Goal: Task Accomplishment & Management: Complete application form

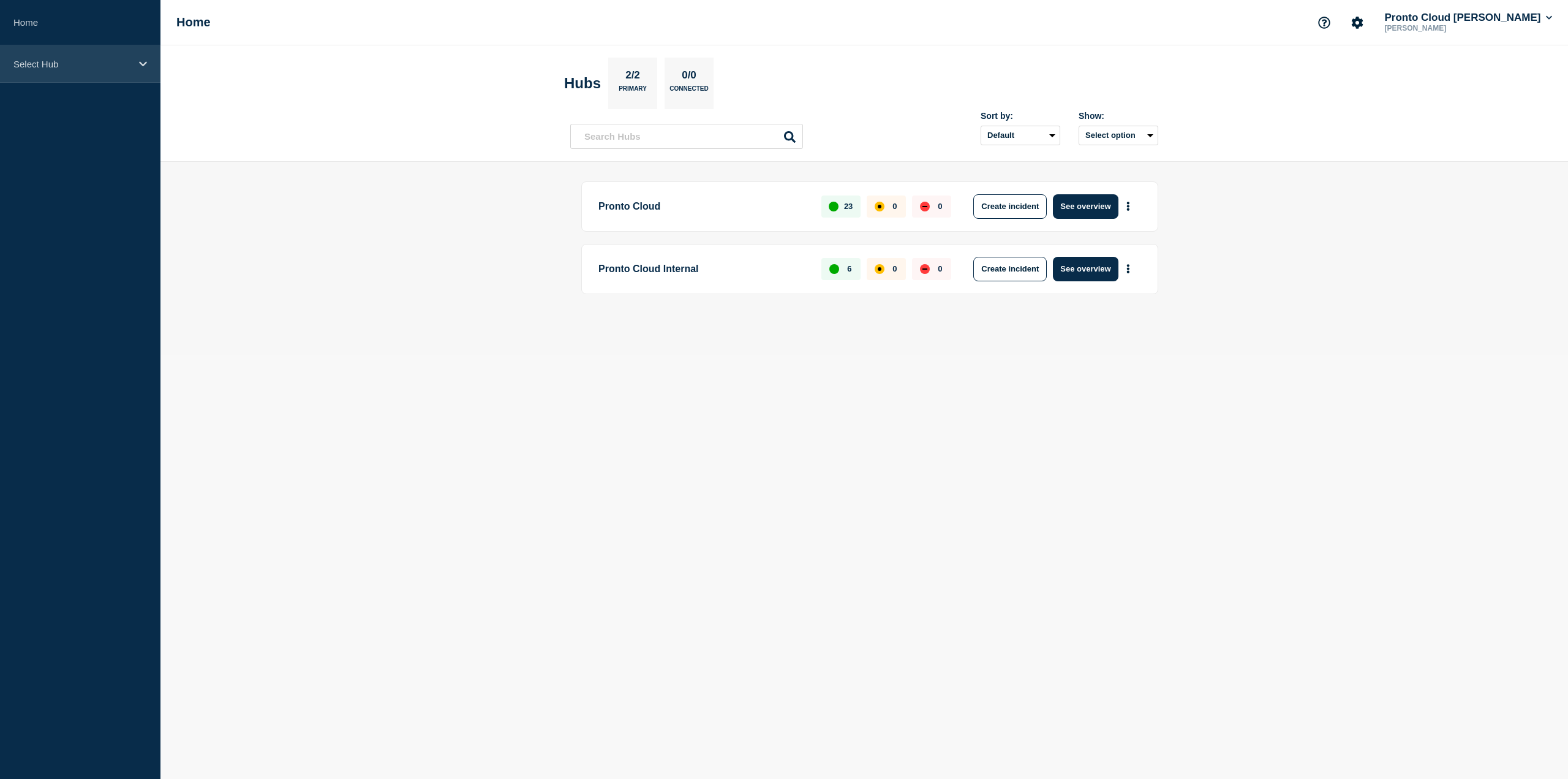
click at [52, 66] on p "Select Hub" at bounding box center [72, 64] width 117 height 11
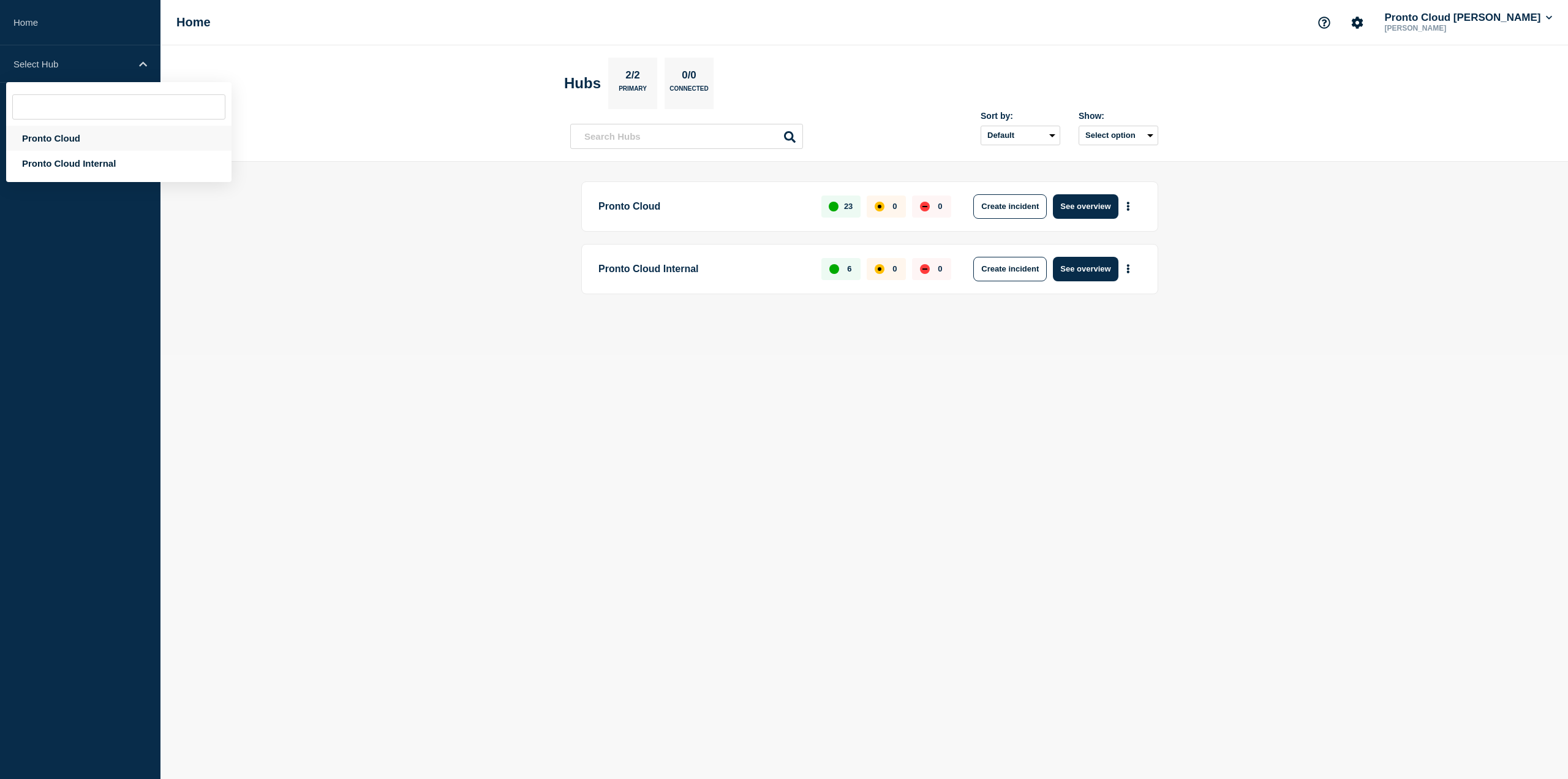
click at [58, 135] on div "Pronto Cloud" at bounding box center [119, 138] width 226 height 25
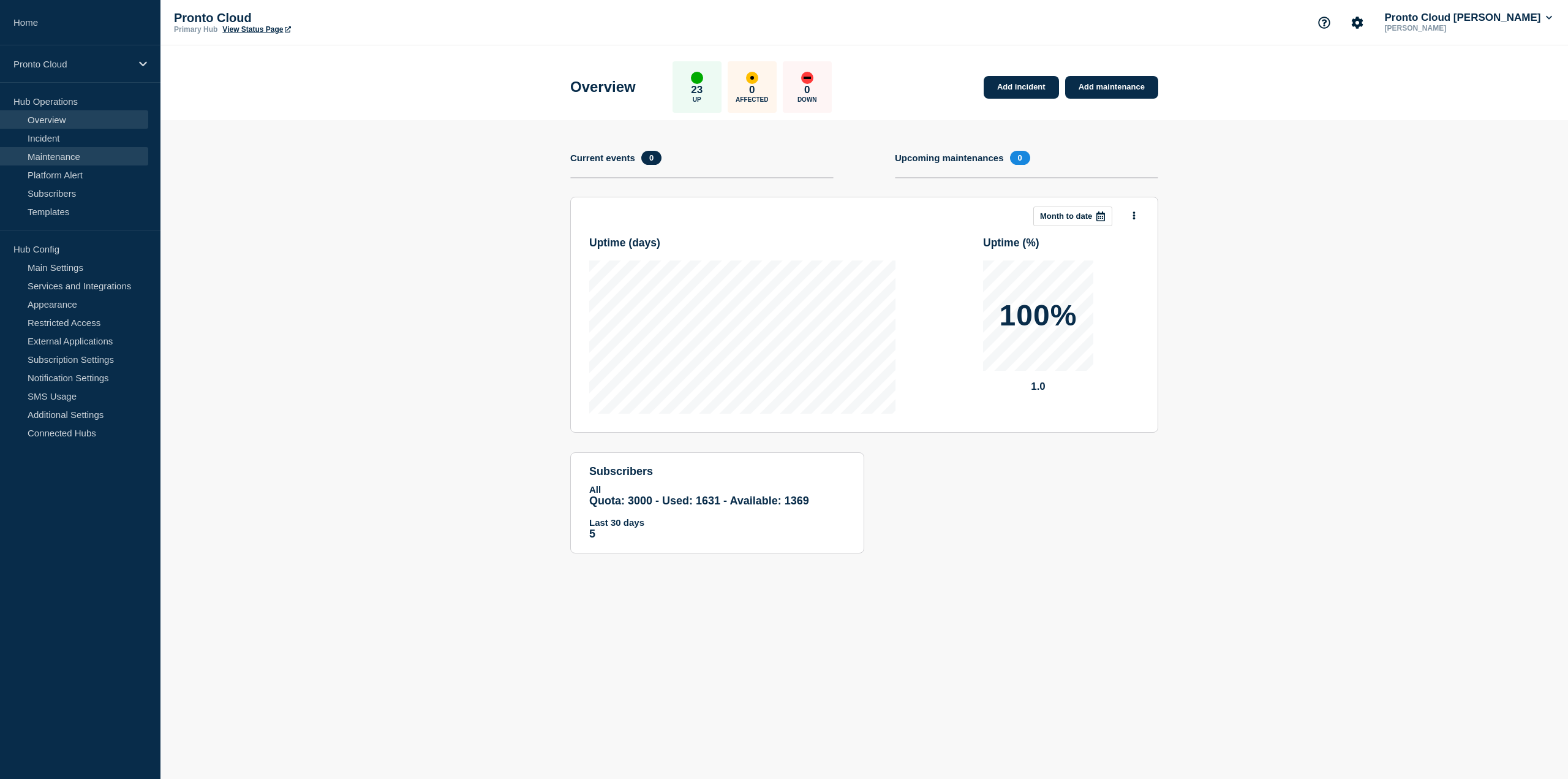
click at [96, 159] on link "Maintenance" at bounding box center [74, 156] width 148 height 18
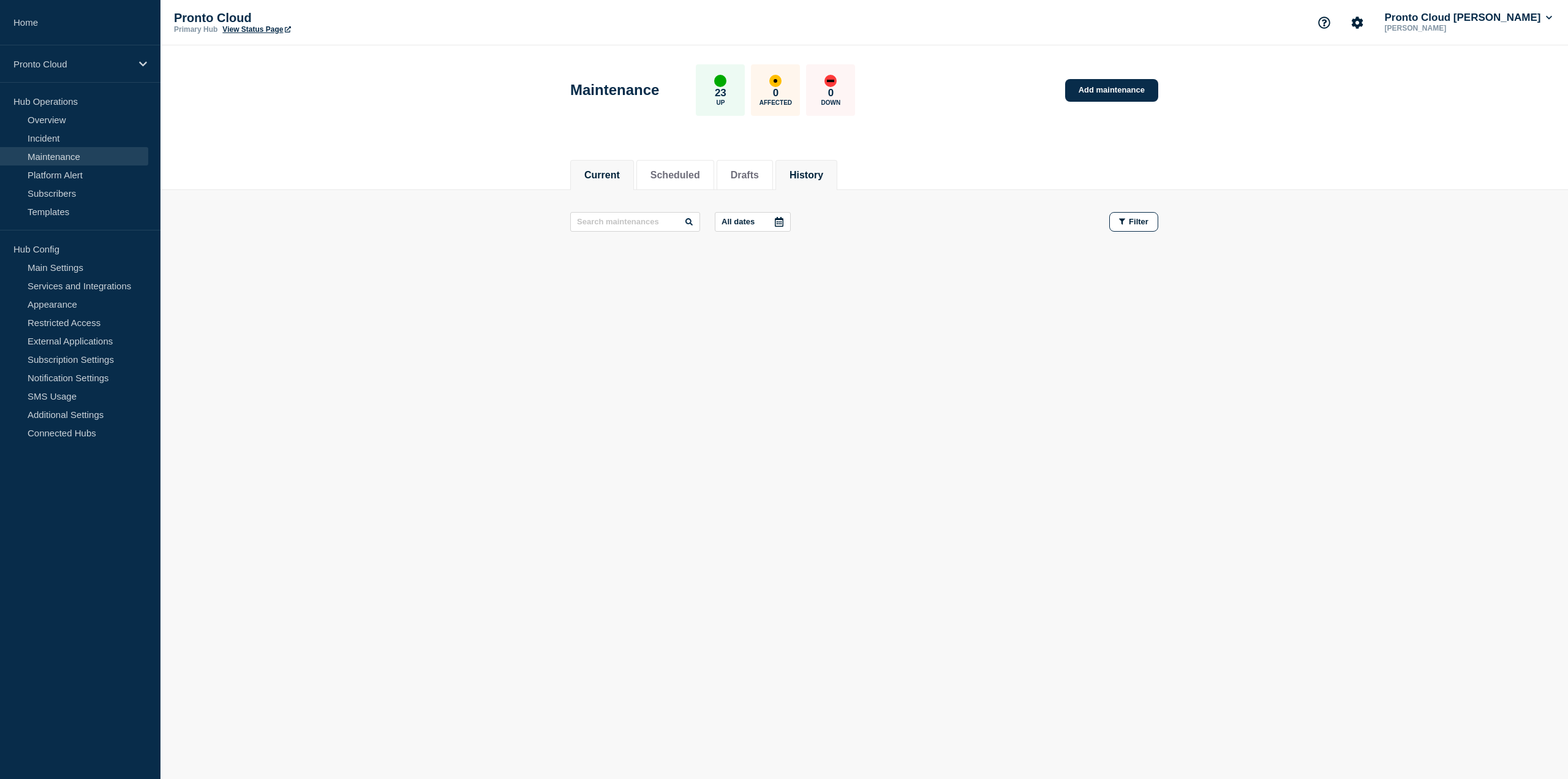
click at [817, 174] on button "History" at bounding box center [806, 175] width 33 height 11
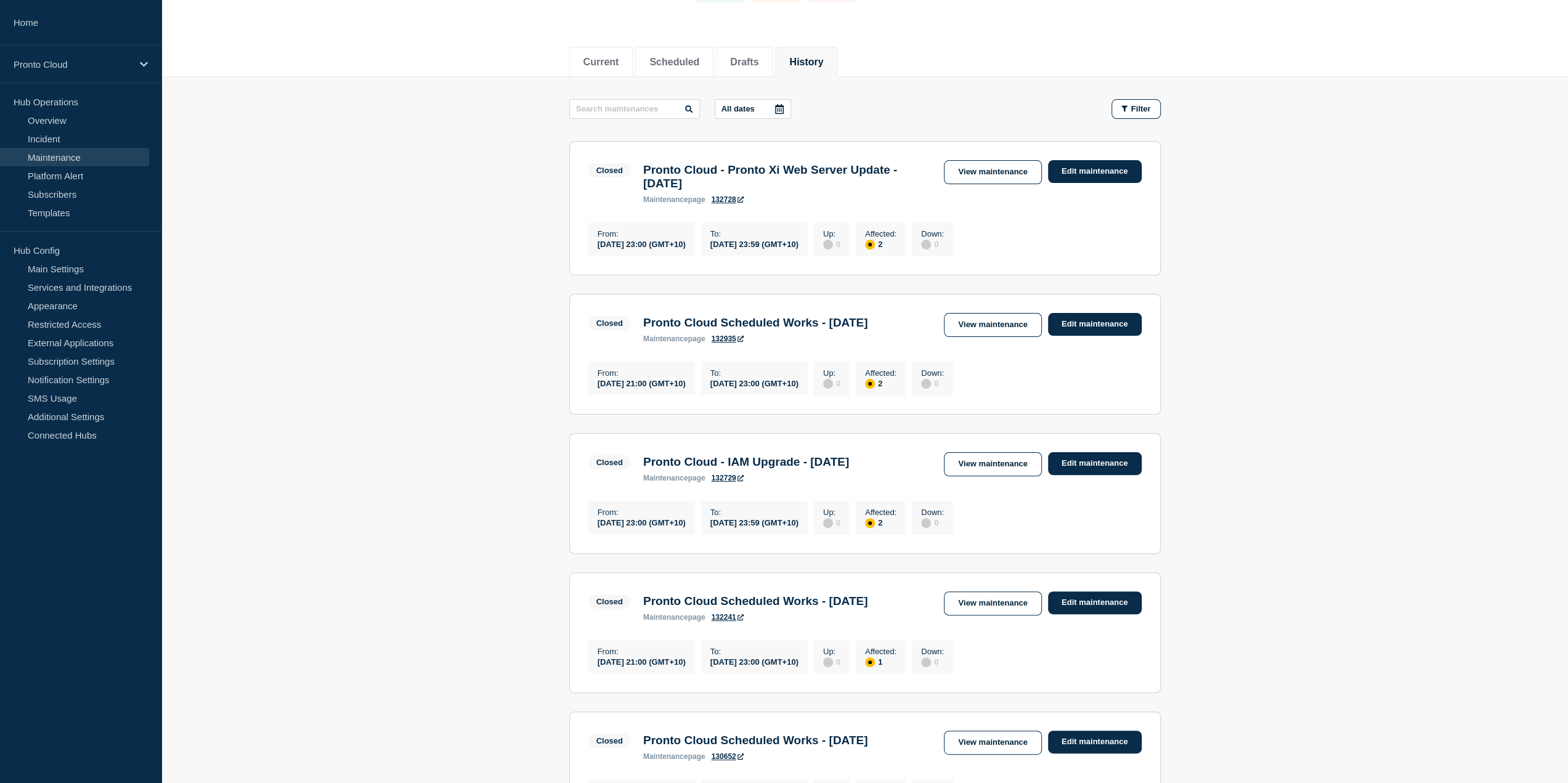
scroll to position [123, 0]
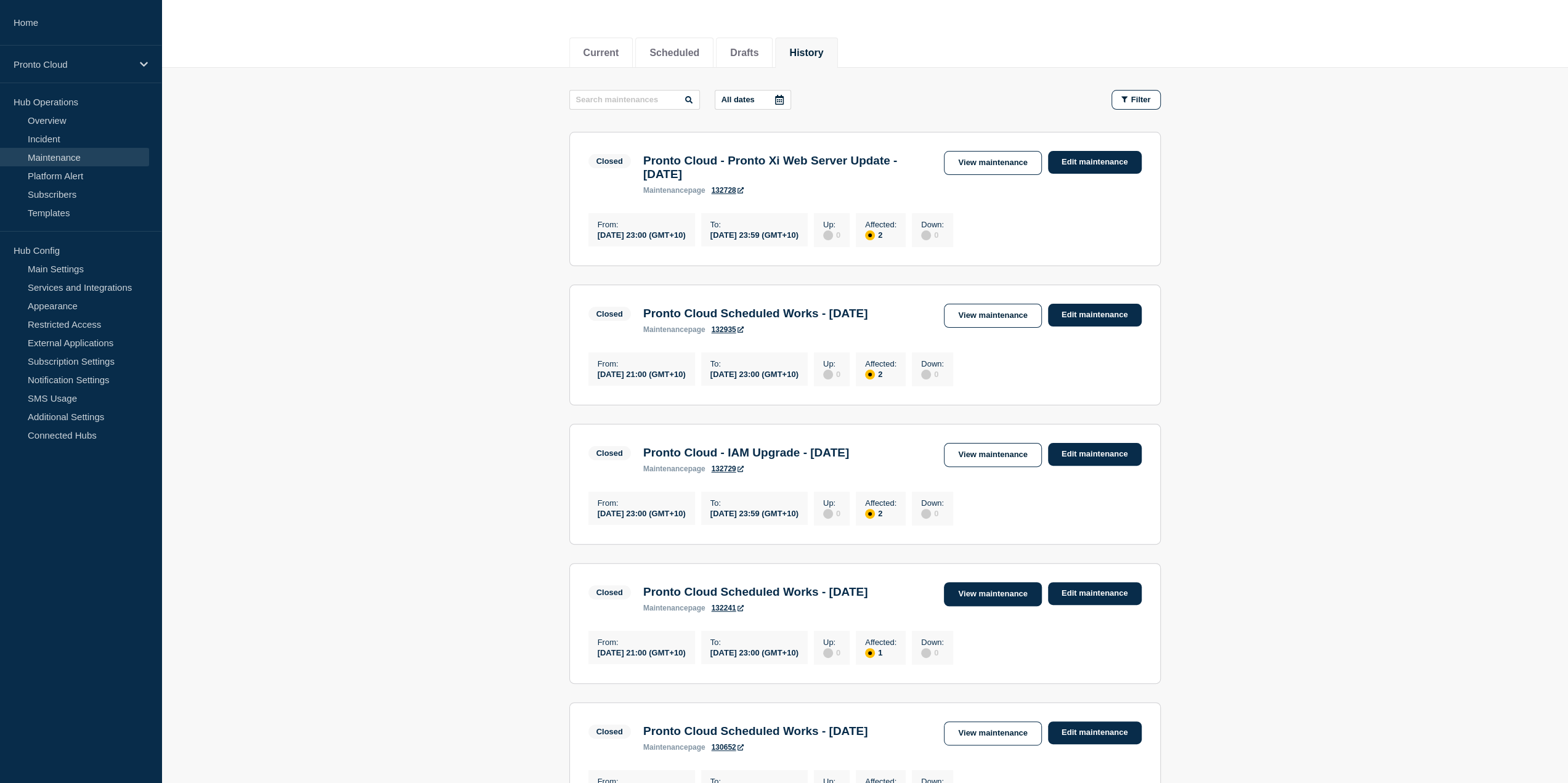
click at [981, 606] on link "View maintenance" at bounding box center [992, 594] width 97 height 24
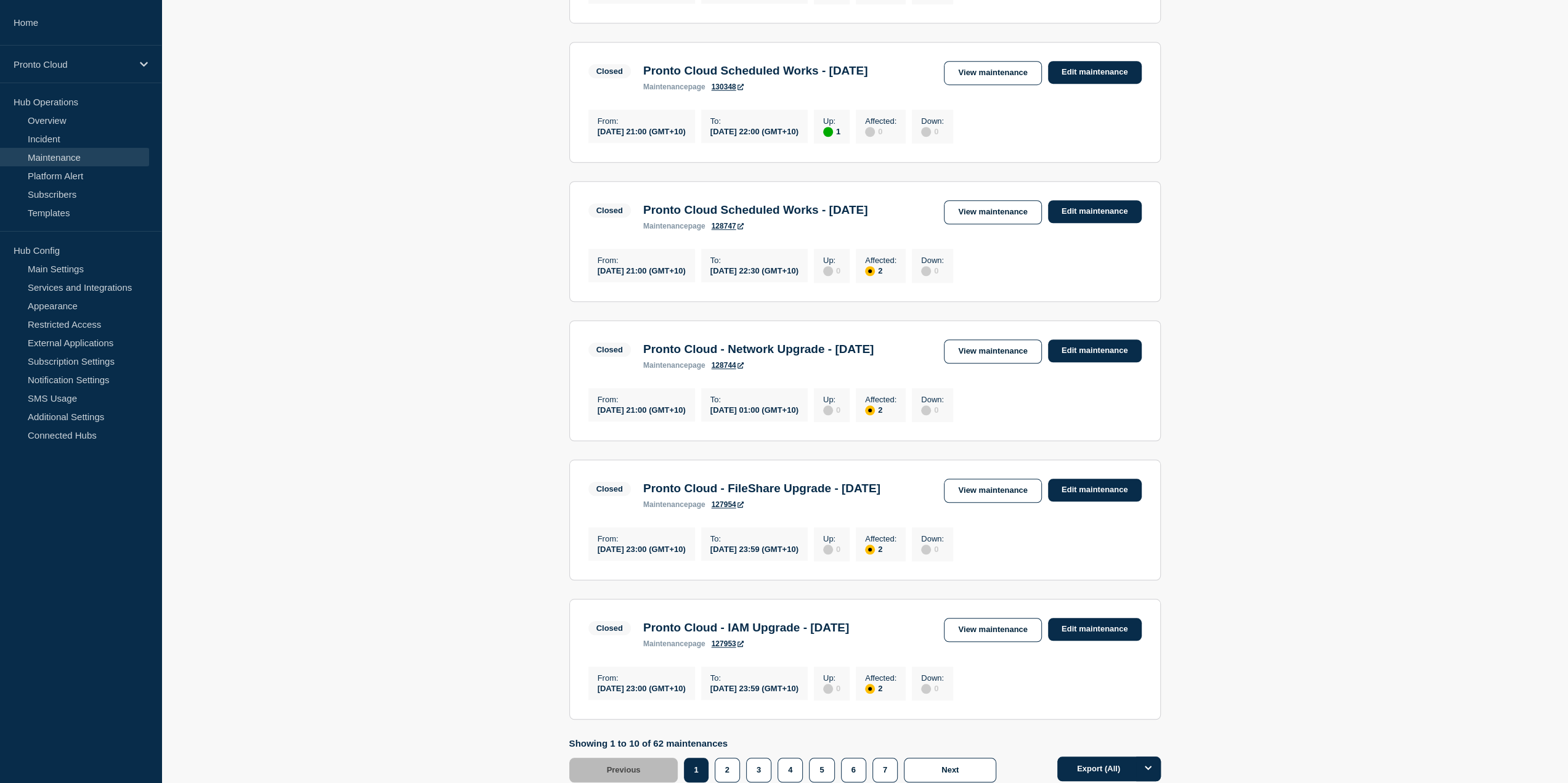
scroll to position [369, 0]
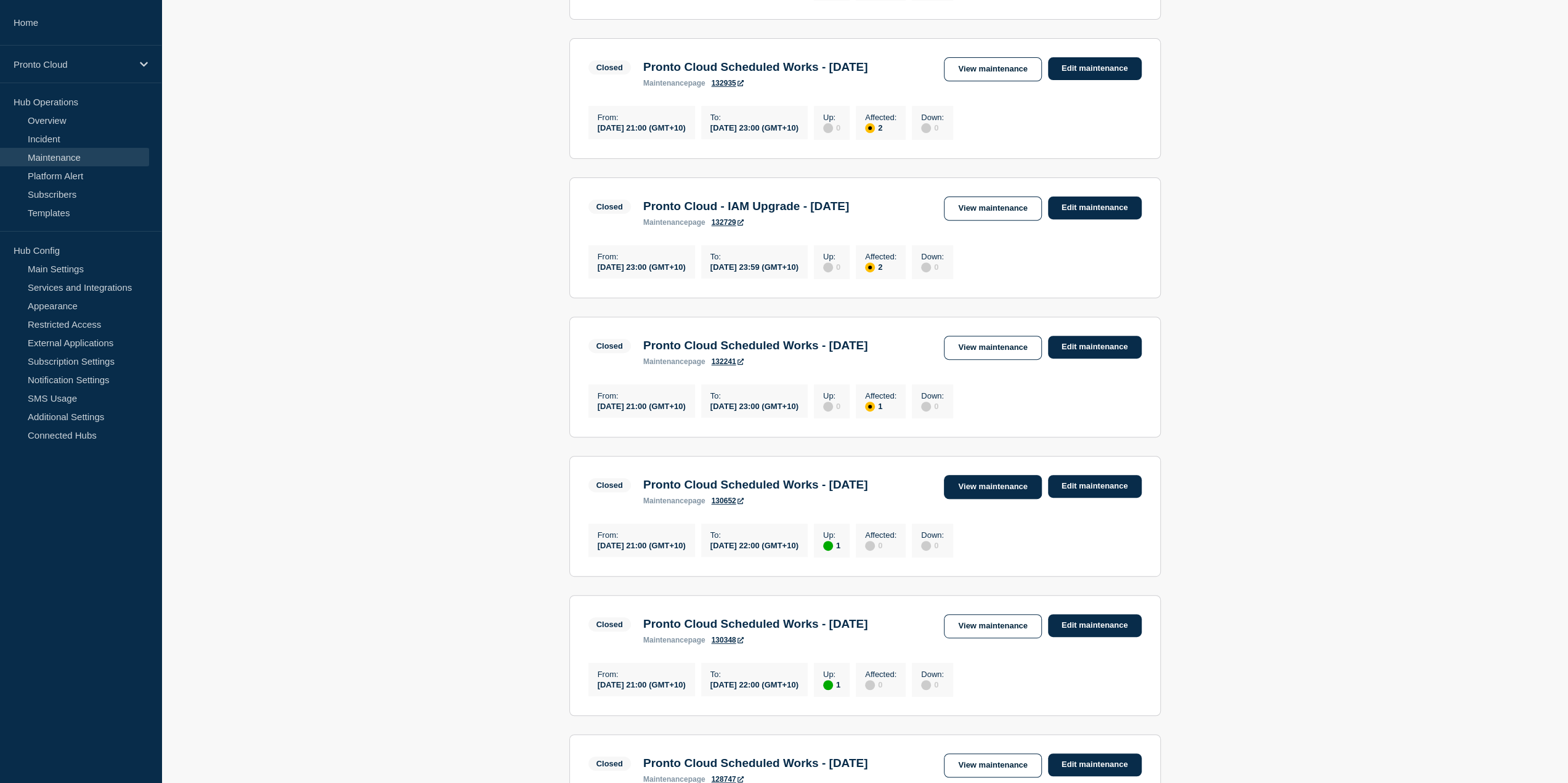
click at [954, 499] on link "View maintenance" at bounding box center [992, 487] width 97 height 24
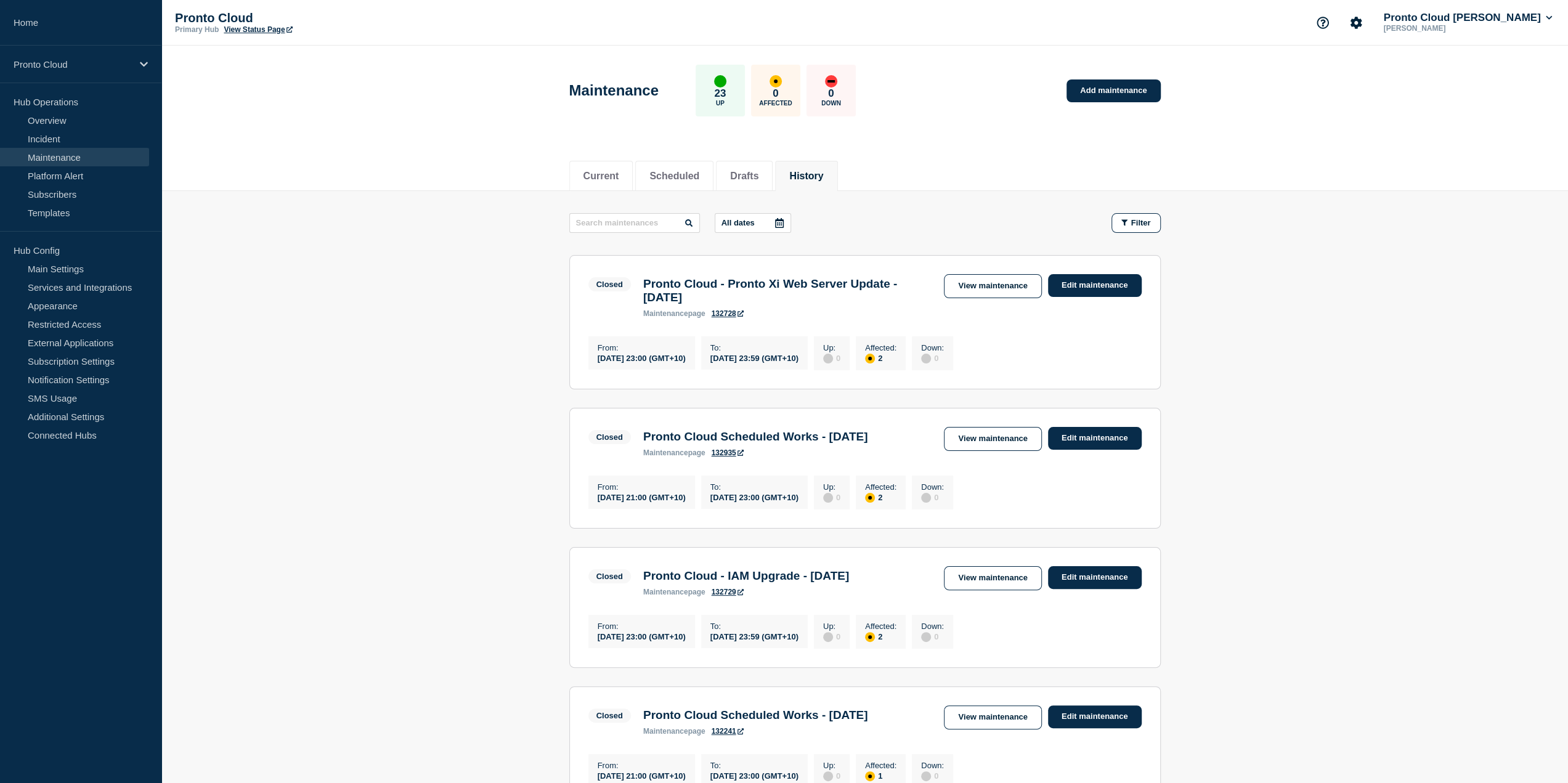
click at [577, 220] on input "text" at bounding box center [635, 223] width 131 height 20
type input "kubernetes"
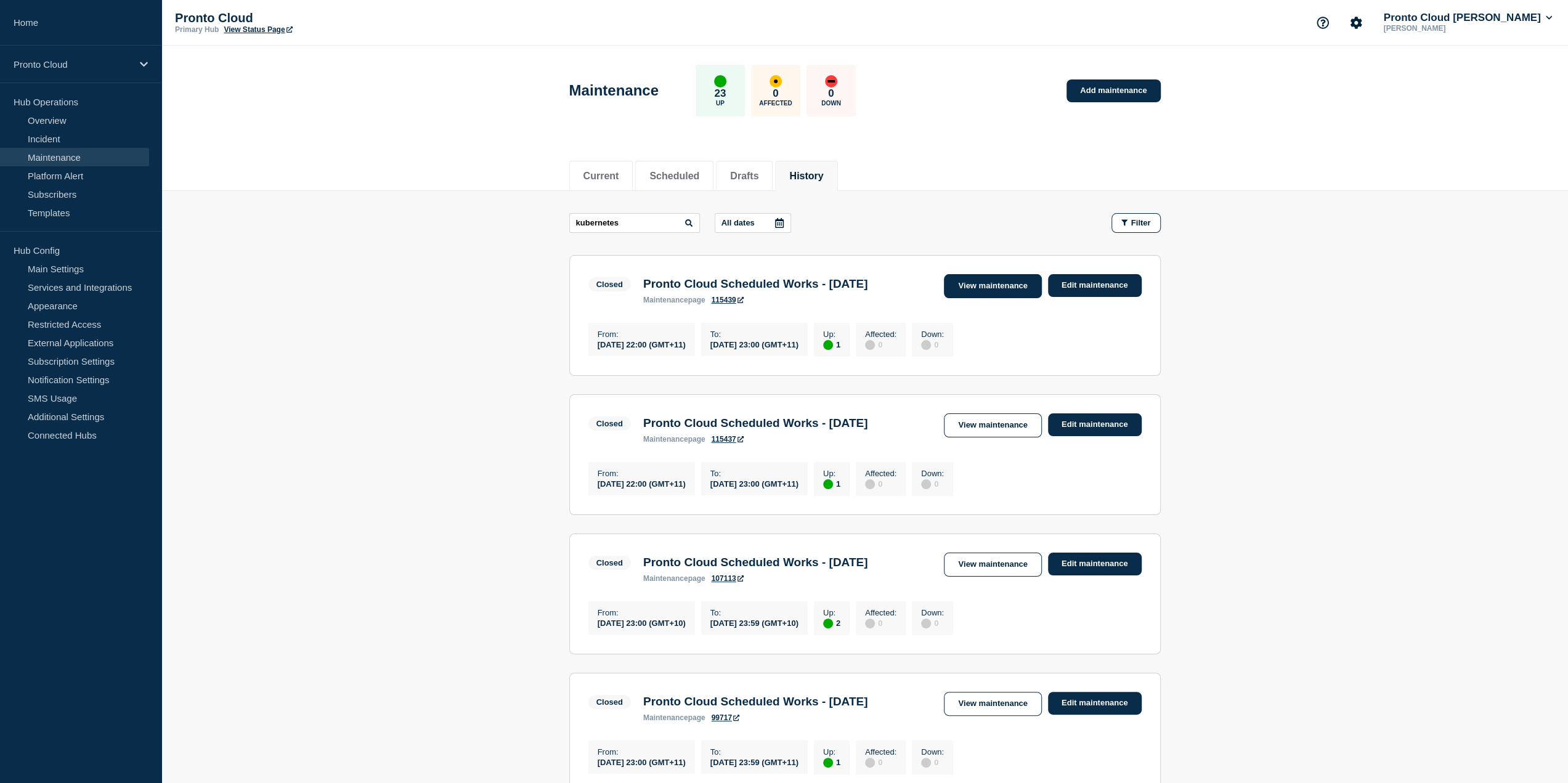
click at [971, 290] on link "View maintenance" at bounding box center [992, 286] width 97 height 24
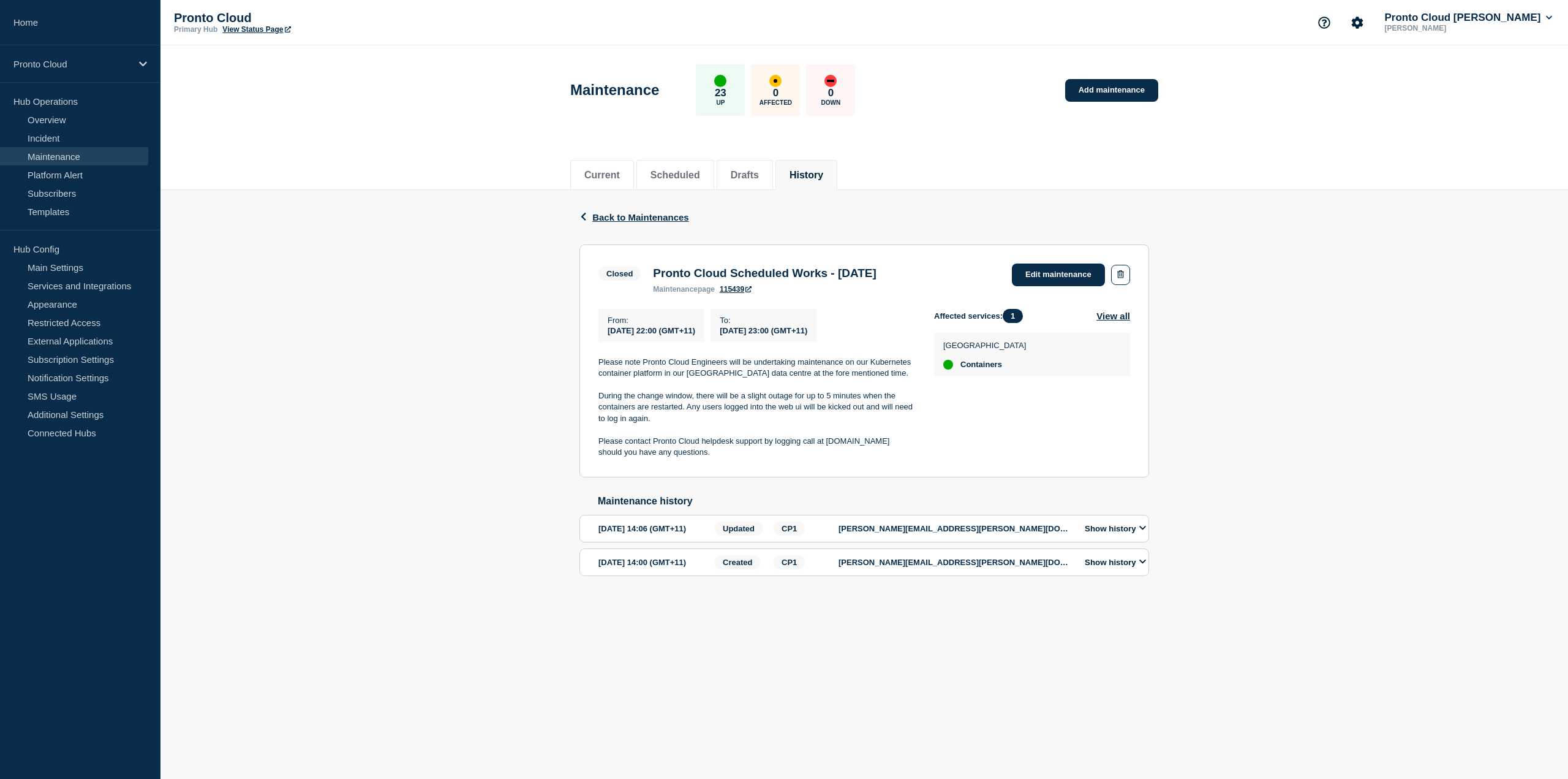
drag, startPoint x: 688, startPoint y: 472, endPoint x: 594, endPoint y: 381, distance: 130.8
click at [594, 381] on section "Closed Pronto Cloud Scheduled Works - [DATE] maintenance page 115439 Edit maint…" at bounding box center [864, 360] width 569 height 233
copy div "Please note Pronto Cloud Engineers will be undertaking maintenance on our Kuber…"
click at [1138, 84] on link "Add maintenance" at bounding box center [1111, 90] width 93 height 23
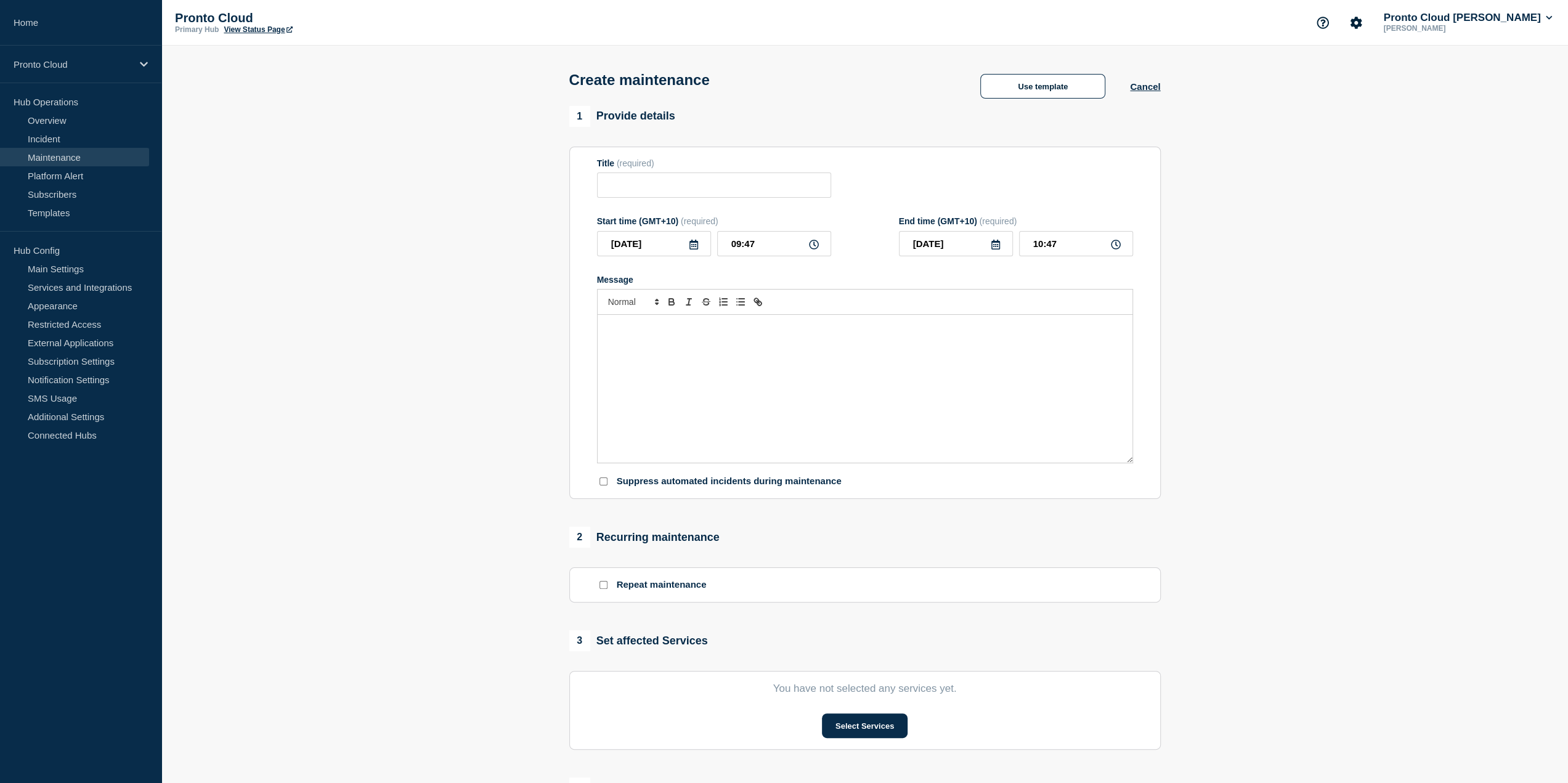
click at [836, 193] on div "Title (required)" at bounding box center [865, 178] width 536 height 40
click at [801, 185] on input "Title" at bounding box center [714, 185] width 234 height 25
type input "Pronto CLoud Schedled Works"
click at [694, 249] on icon at bounding box center [694, 244] width 10 height 10
click at [674, 339] on div "8" at bounding box center [674, 339] width 17 height 17
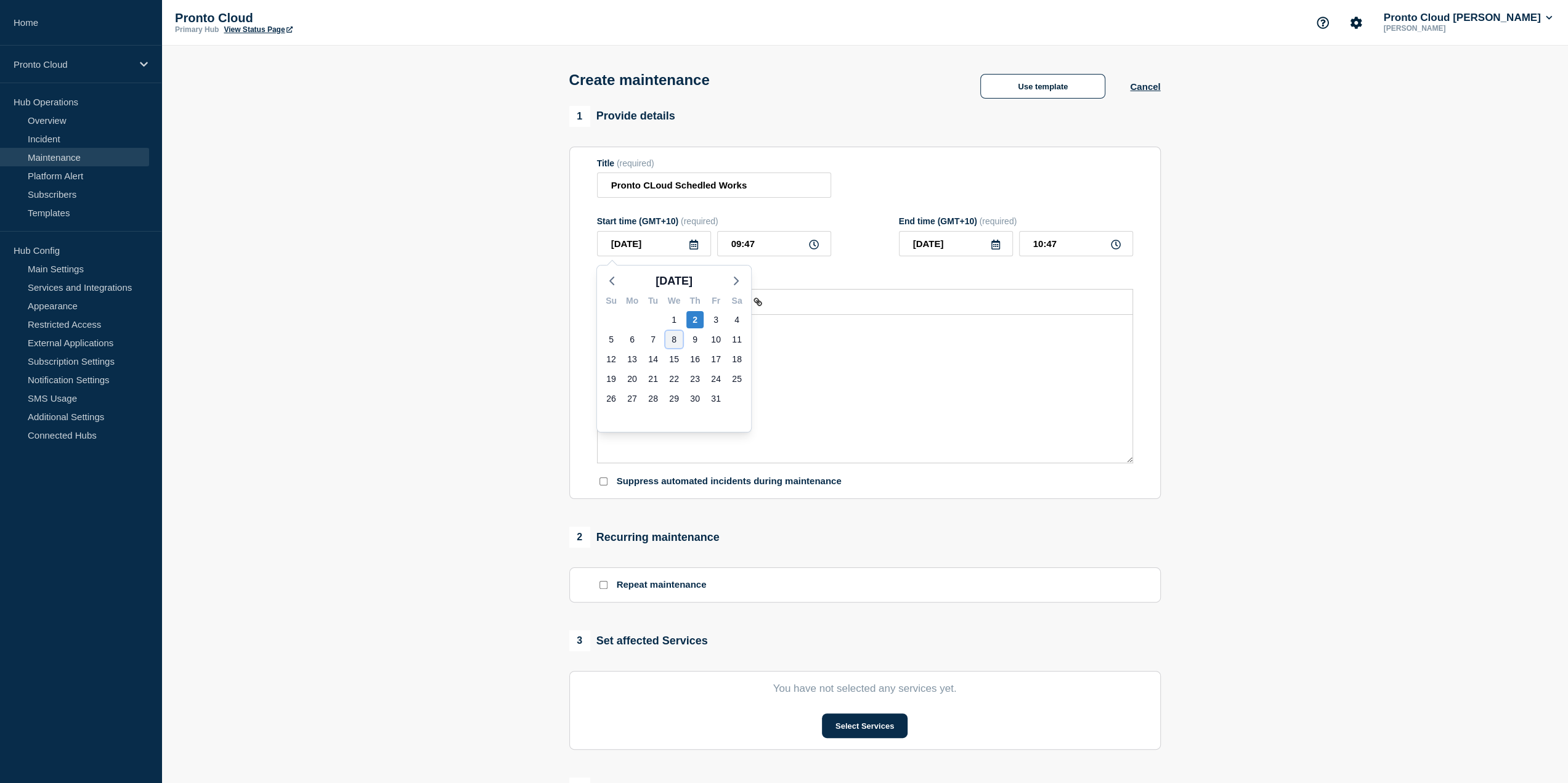
type input "[DATE]"
click at [1061, 248] on input "10:47" at bounding box center [1076, 243] width 114 height 25
click at [459, 246] on section "1 Provide details Title (required) Pronto CLoud Schedled Works Start time (GMT+…" at bounding box center [865, 534] width 1406 height 855
type input "10:00"
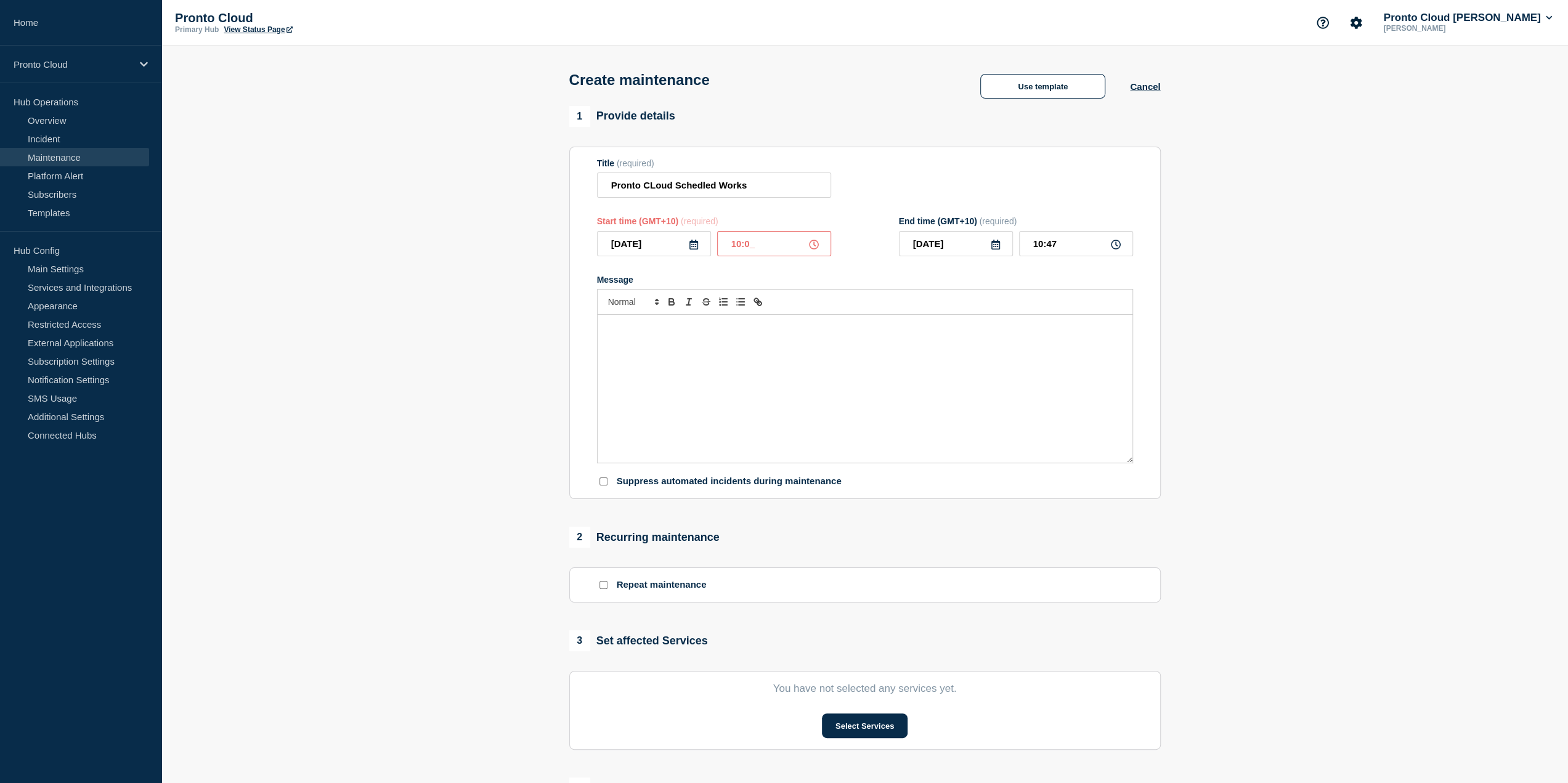
type input "11:00"
type input "23:00"
type input "[DATE]"
click at [1086, 245] on input "00:00" at bounding box center [1076, 243] width 114 height 25
drag, startPoint x: 1073, startPoint y: 242, endPoint x: 939, endPoint y: 243, distance: 134.0
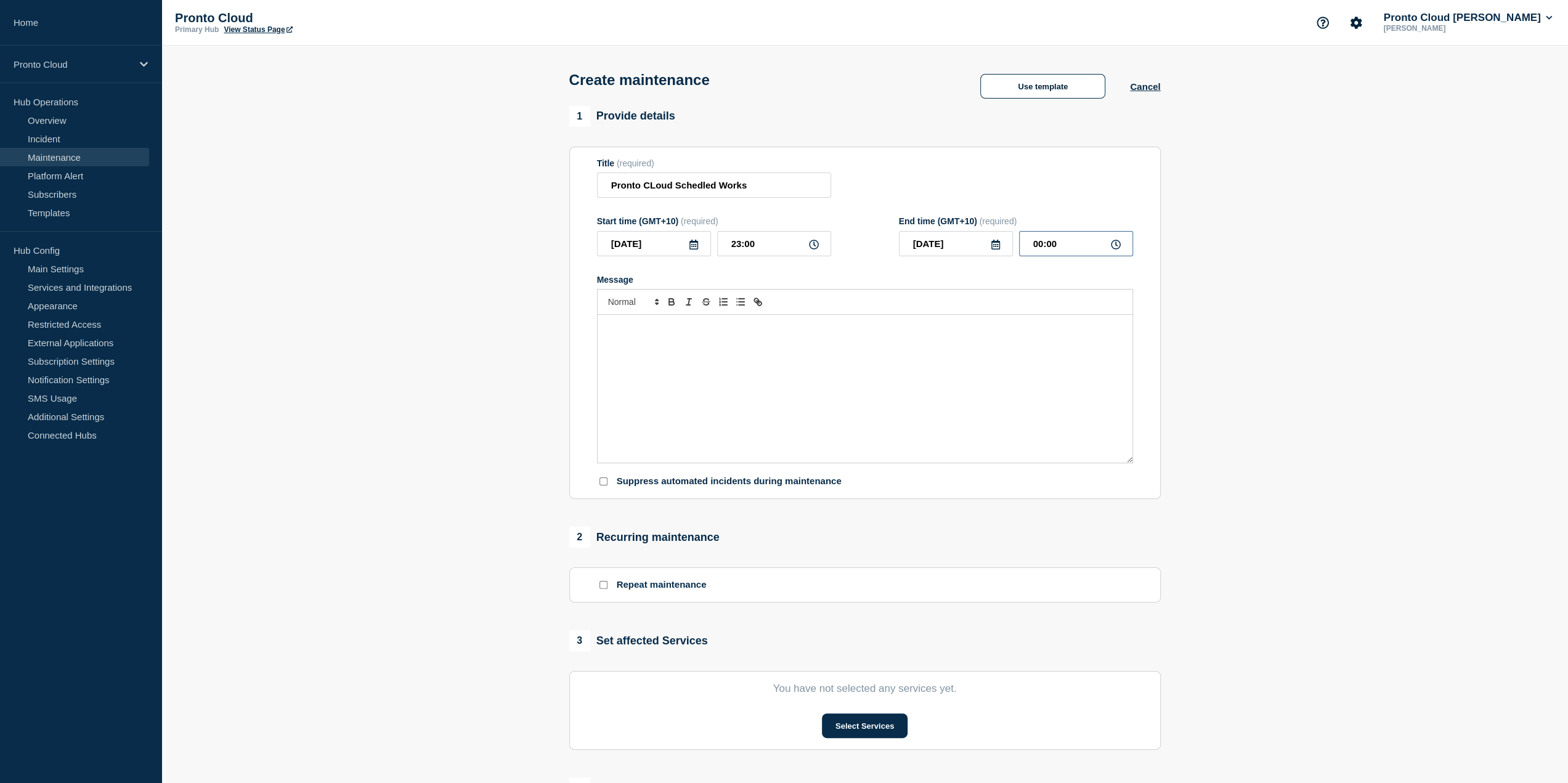
click at [960, 242] on div "[DATE] 00:00" at bounding box center [1016, 243] width 234 height 25
type input "23:59"
click at [735, 367] on div "Message" at bounding box center [865, 389] width 535 height 148
click at [964, 244] on input "[DATE]" at bounding box center [956, 243] width 114 height 25
click at [958, 241] on input "[DATE]" at bounding box center [956, 243] width 114 height 25
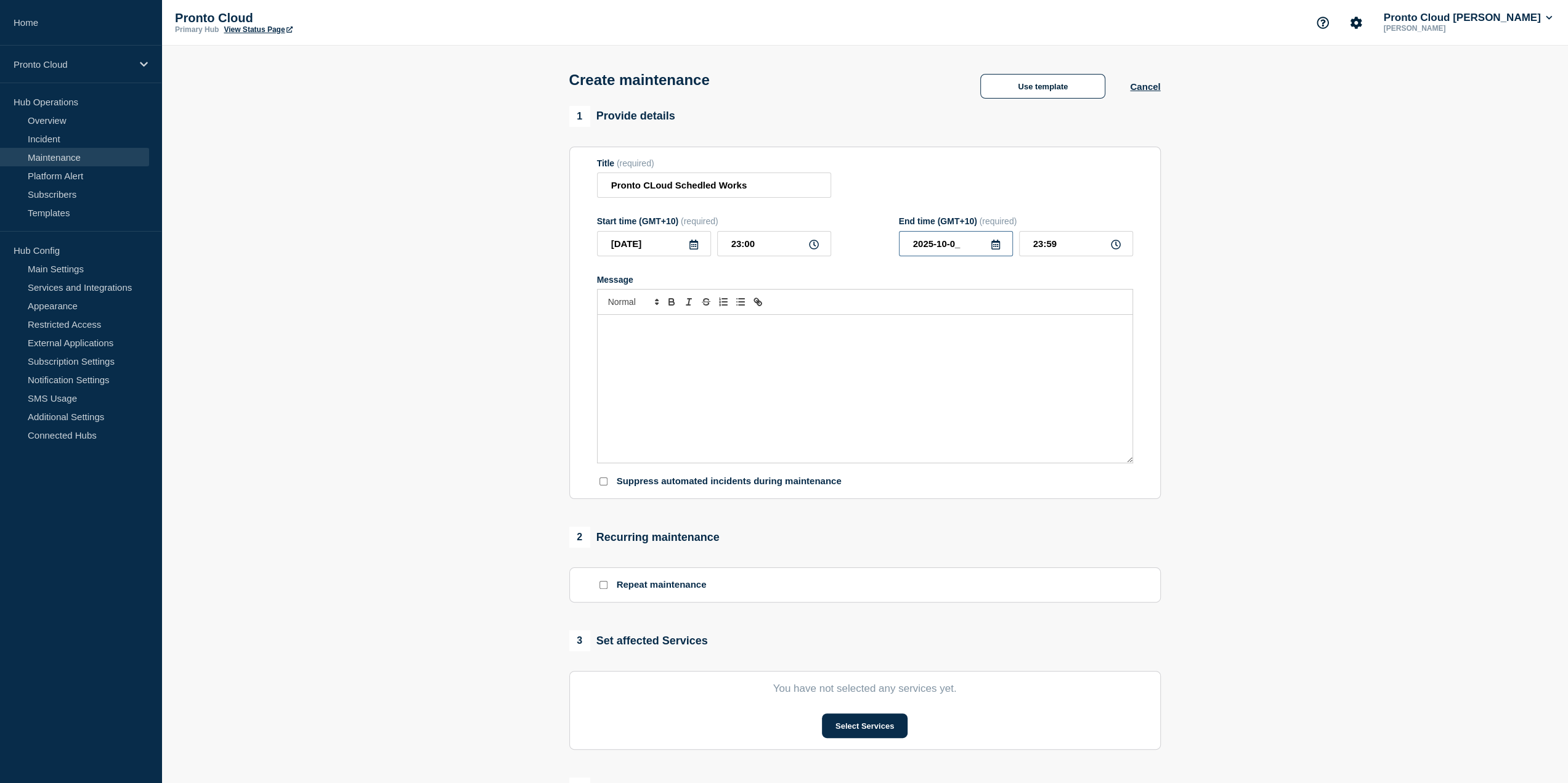
type input "[DATE]"
click at [754, 381] on div "Message" at bounding box center [865, 389] width 535 height 148
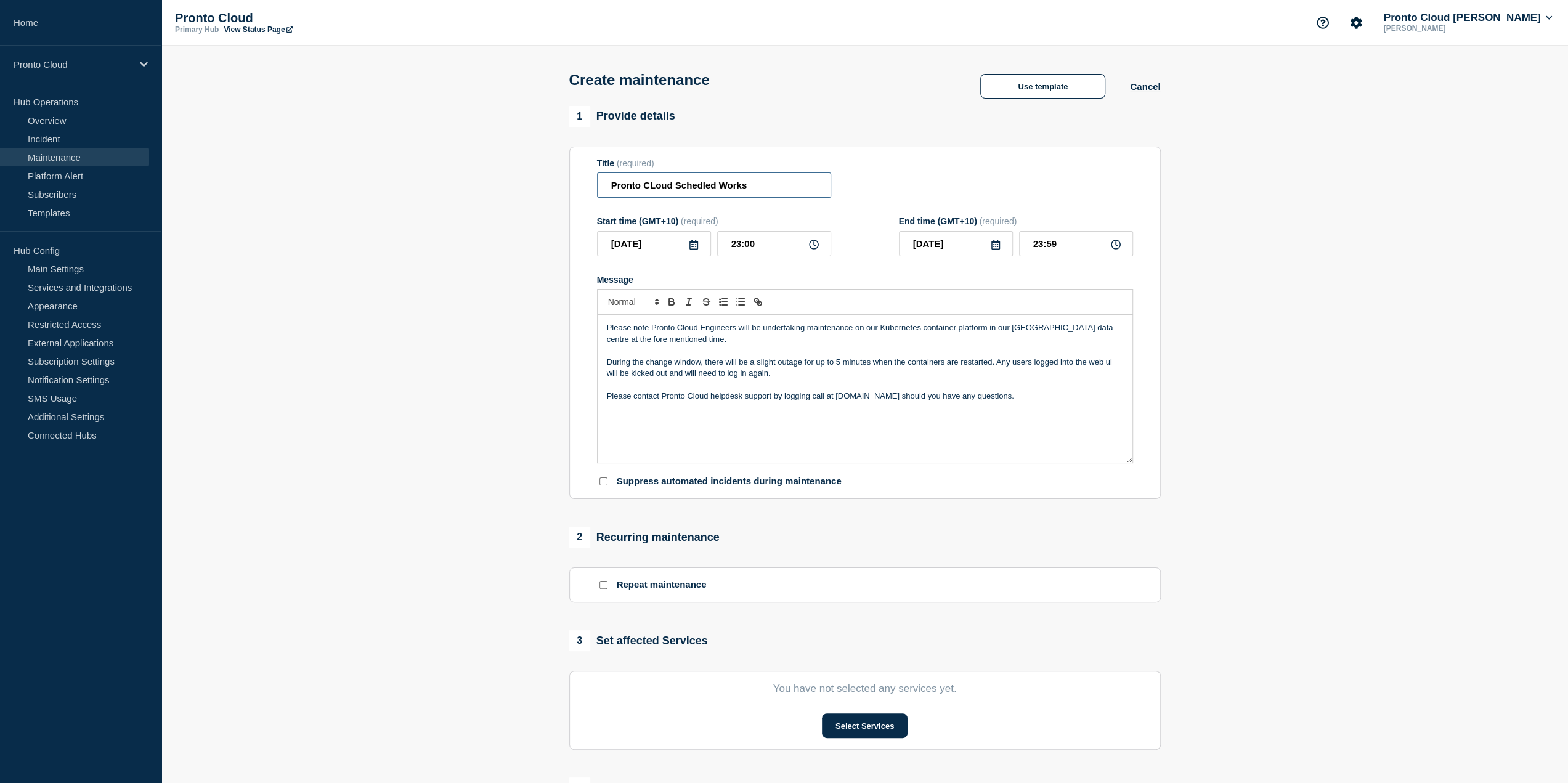
click at [653, 186] on input "Pronto CLoud Schedled Works" at bounding box center [714, 185] width 234 height 25
click at [767, 181] on input "Pronto Cloud Schedled Works" at bounding box center [714, 185] width 234 height 25
click at [795, 195] on input "Pronto Cloud Scheduled Works" at bounding box center [714, 185] width 234 height 25
type input "Pronto Cloud Scheduled Works - [DATE]"
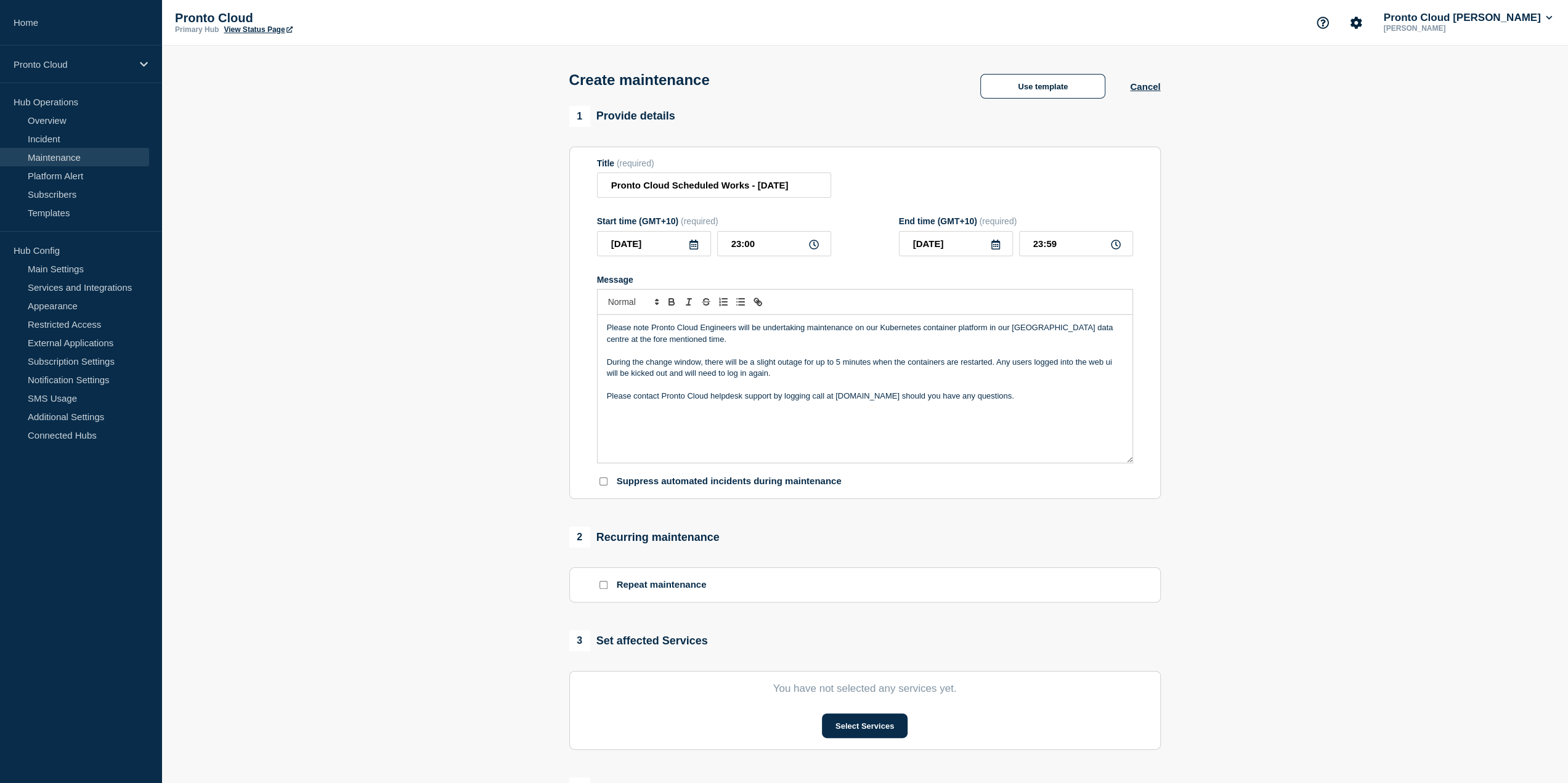
click at [745, 456] on div "Please note Pronto Cloud Engineers will be undertaking maintenance on our Kuber…" at bounding box center [865, 389] width 535 height 148
click at [603, 587] on input "Repeat maintenance" at bounding box center [603, 584] width 8 height 8
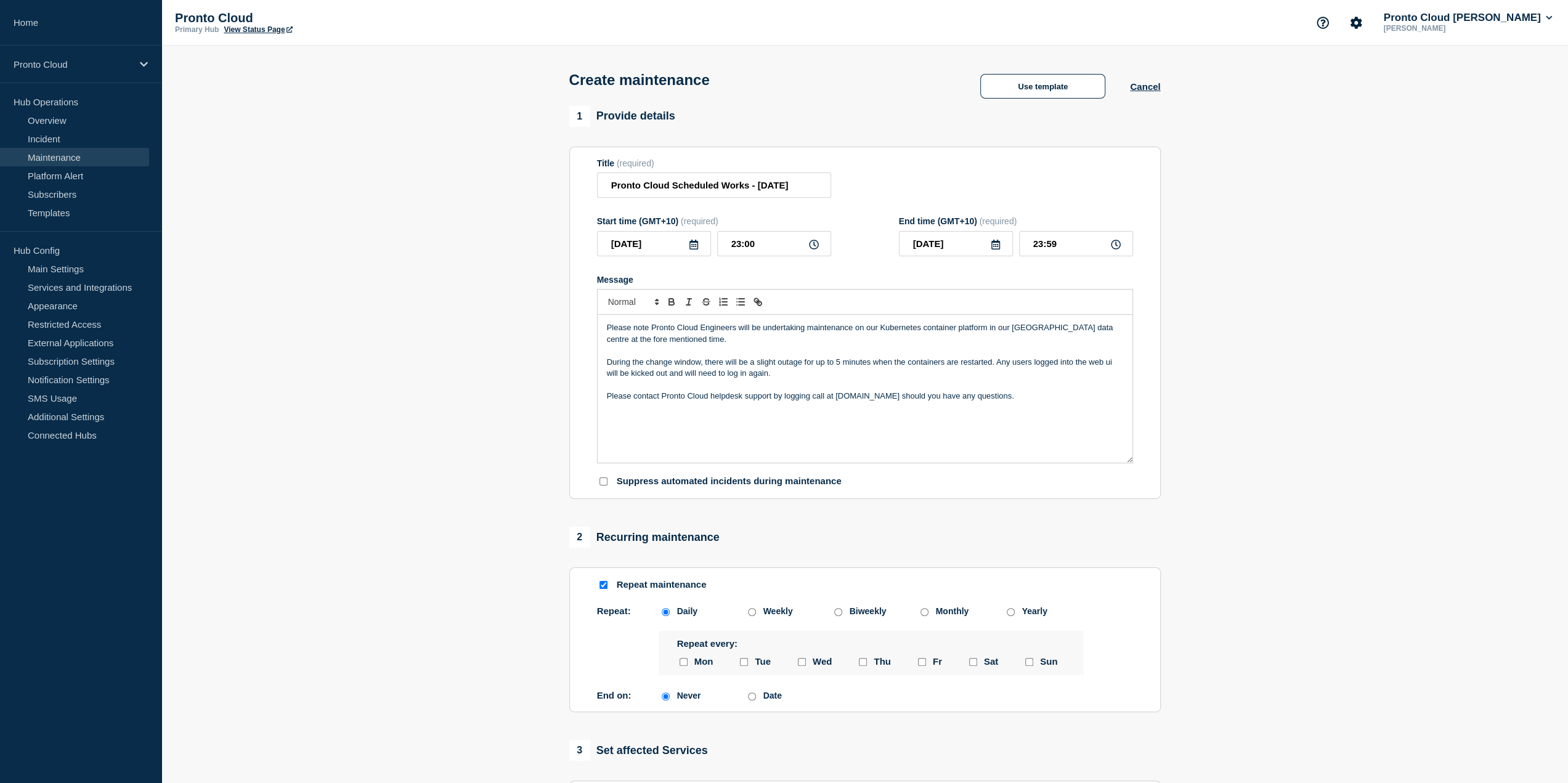
click at [594, 588] on section "Repeat maintenance Repeat: Daily Weekly Biweekly Monthly Yearly Daily Weekly Bi…" at bounding box center [865, 639] width 591 height 144
click at [606, 583] on input "Repeat maintenance" at bounding box center [603, 584] width 8 height 8
checkbox input "false"
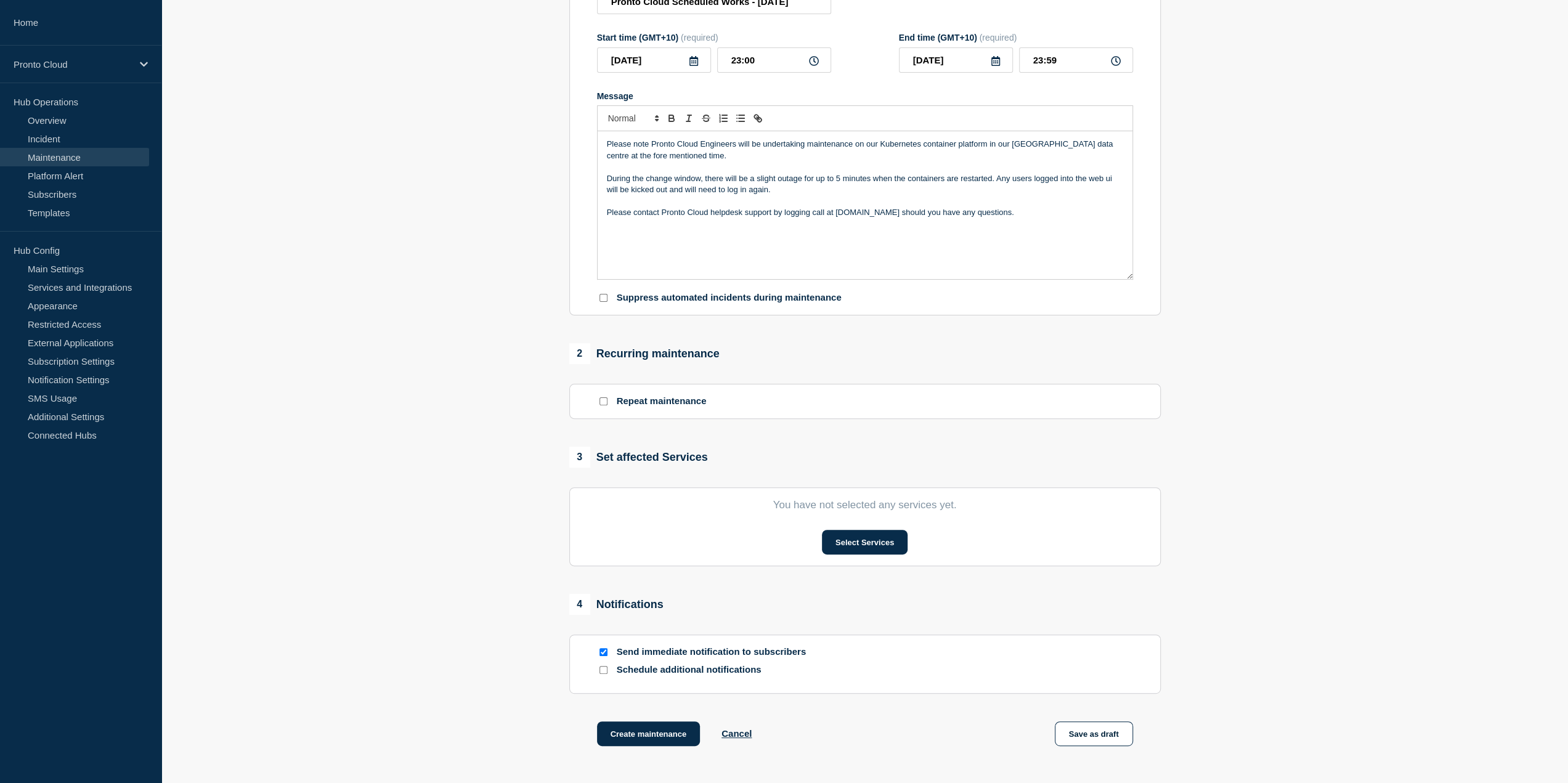
scroll to position [185, 0]
click at [860, 547] on button "Select Services" at bounding box center [865, 540] width 86 height 24
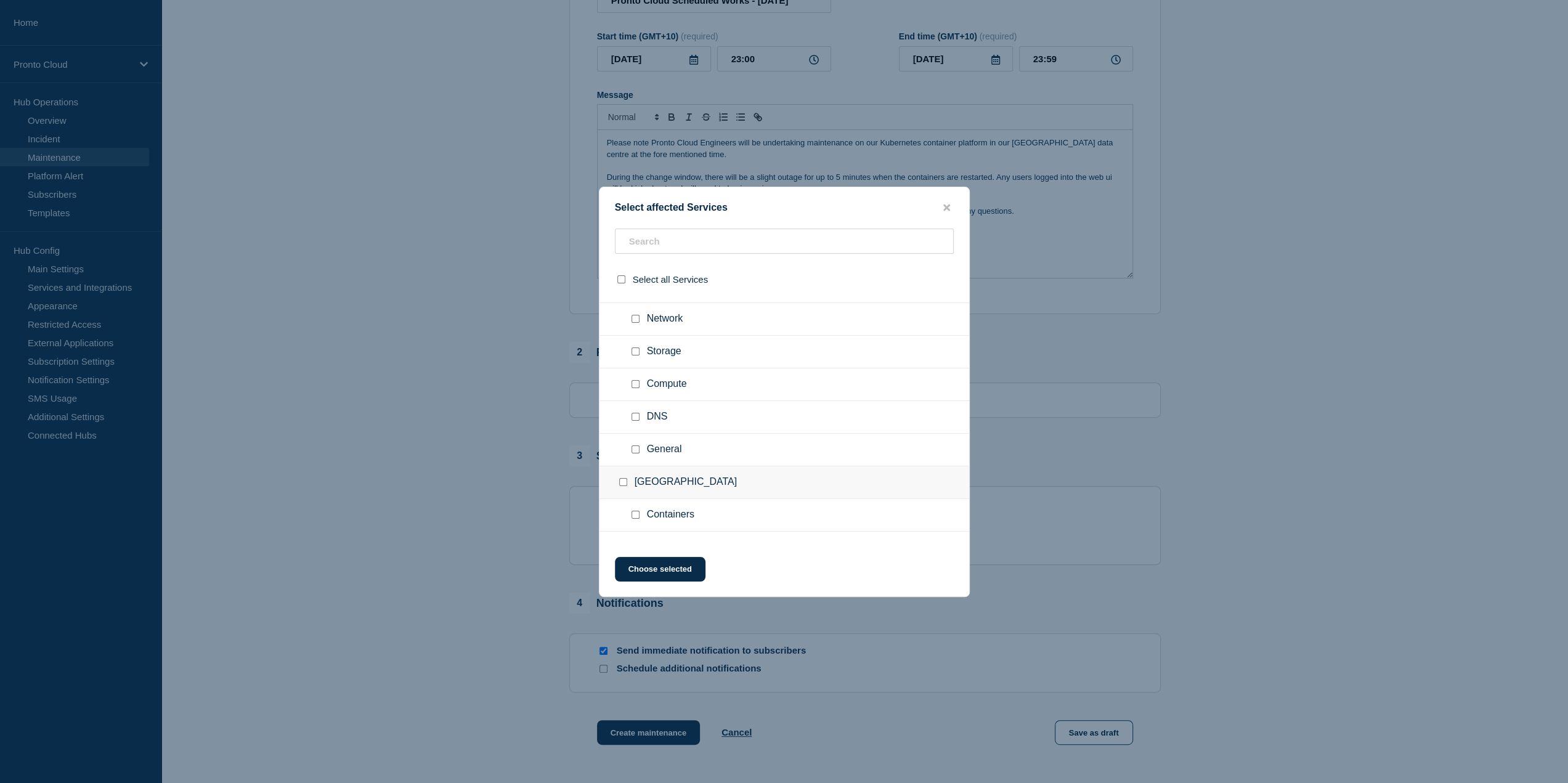
scroll to position [0, 0]
click at [636, 347] on input "Containers checkbox" at bounding box center [636, 344] width 8 height 8
checkbox input "true"
click at [635, 514] on input "Containers checkbox" at bounding box center [636, 515] width 8 height 8
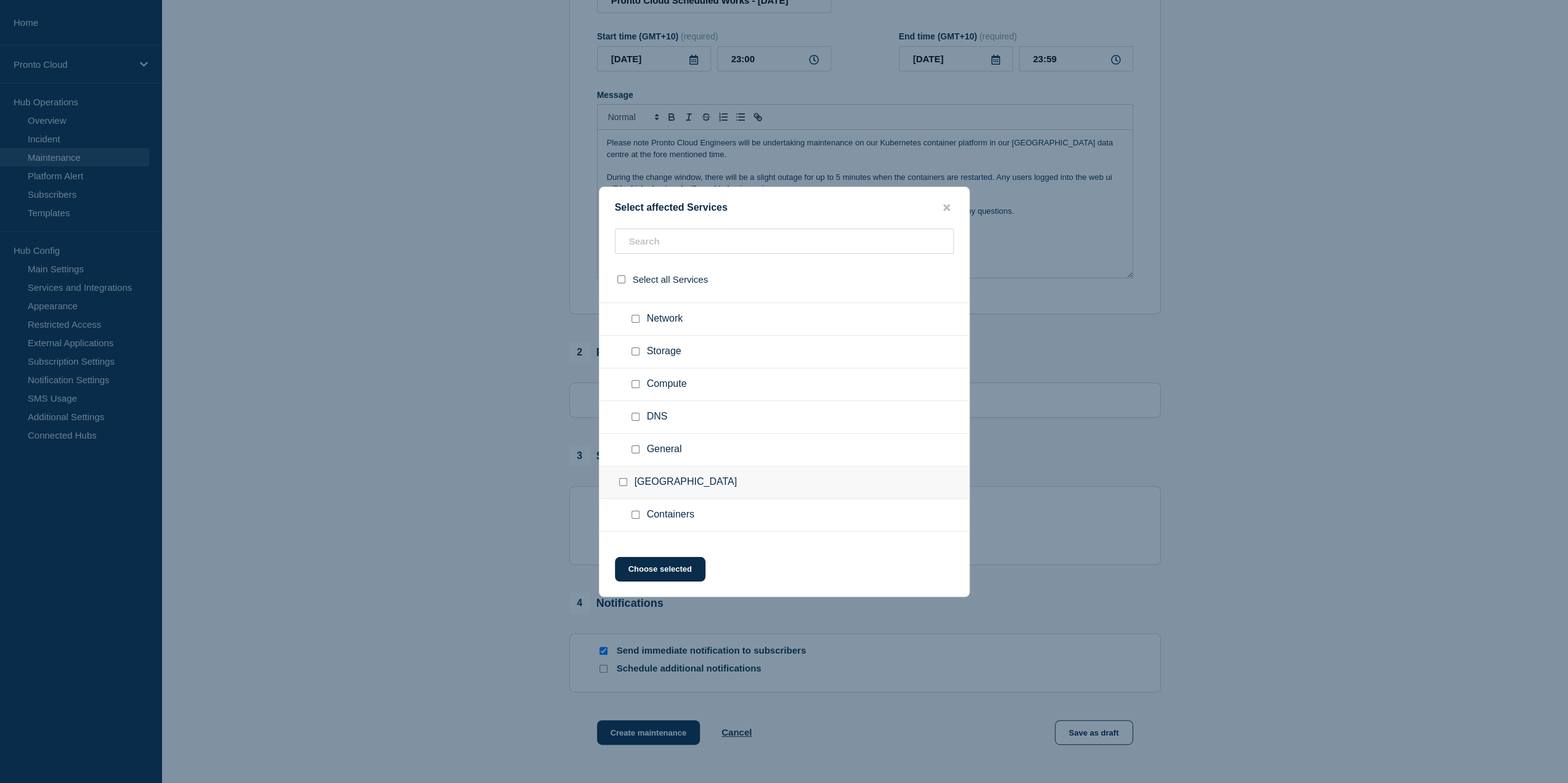
checkbox input "true"
click at [661, 569] on button "Choose selected" at bounding box center [660, 569] width 90 height 24
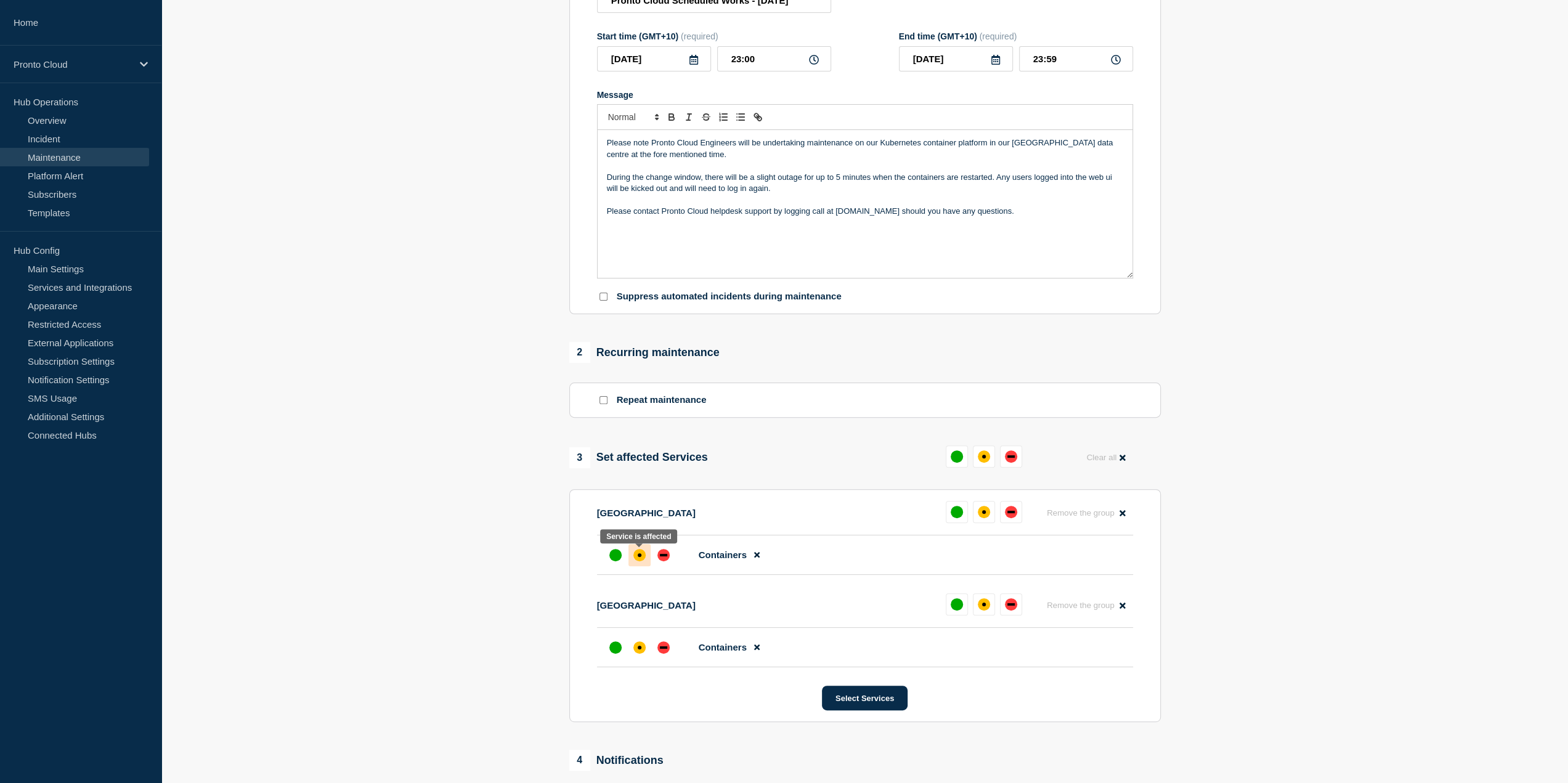
click at [639, 557] on div "affected" at bounding box center [639, 555] width 4 height 4
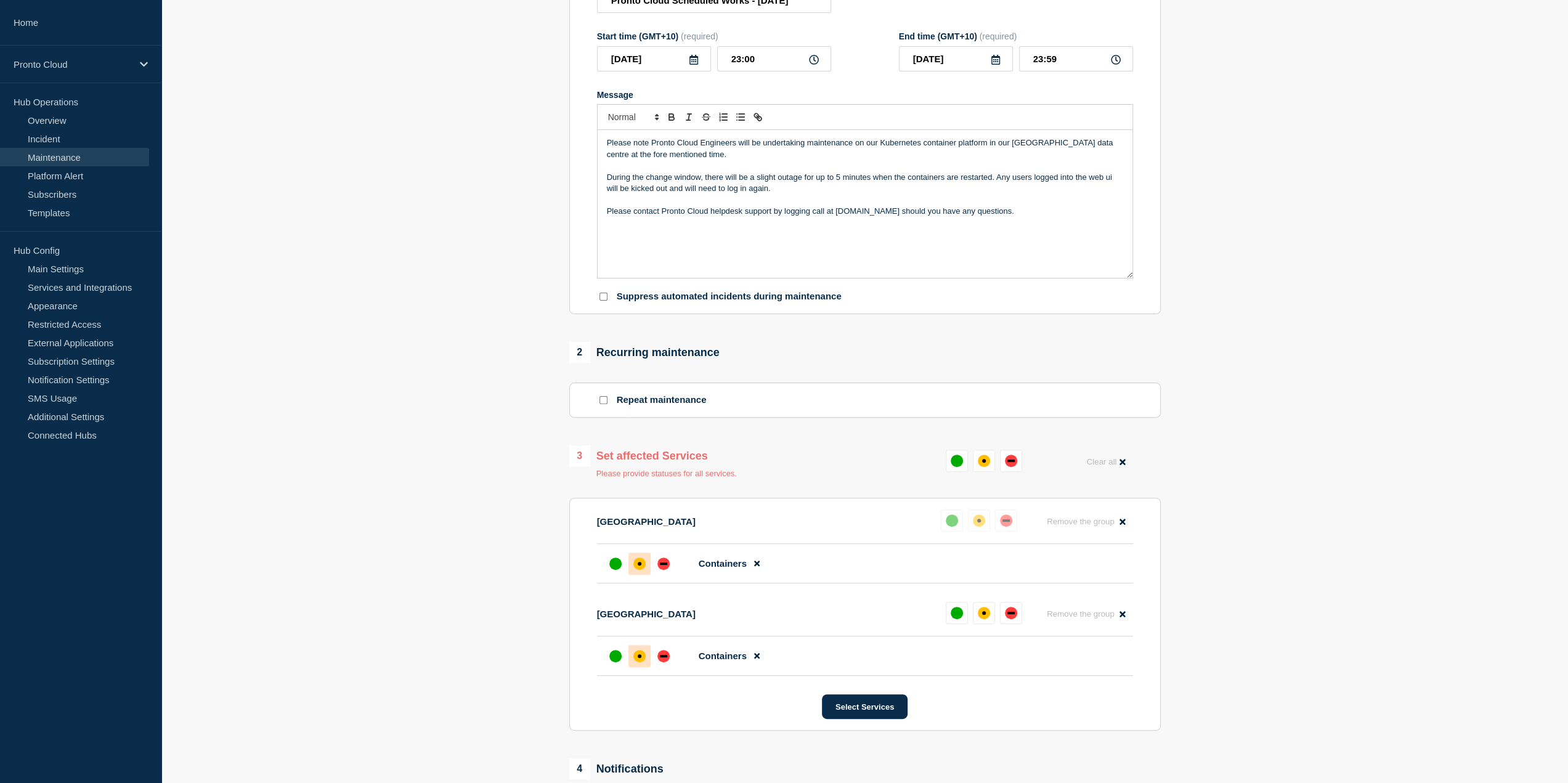
click at [637, 658] on div "affected" at bounding box center [639, 656] width 4 height 4
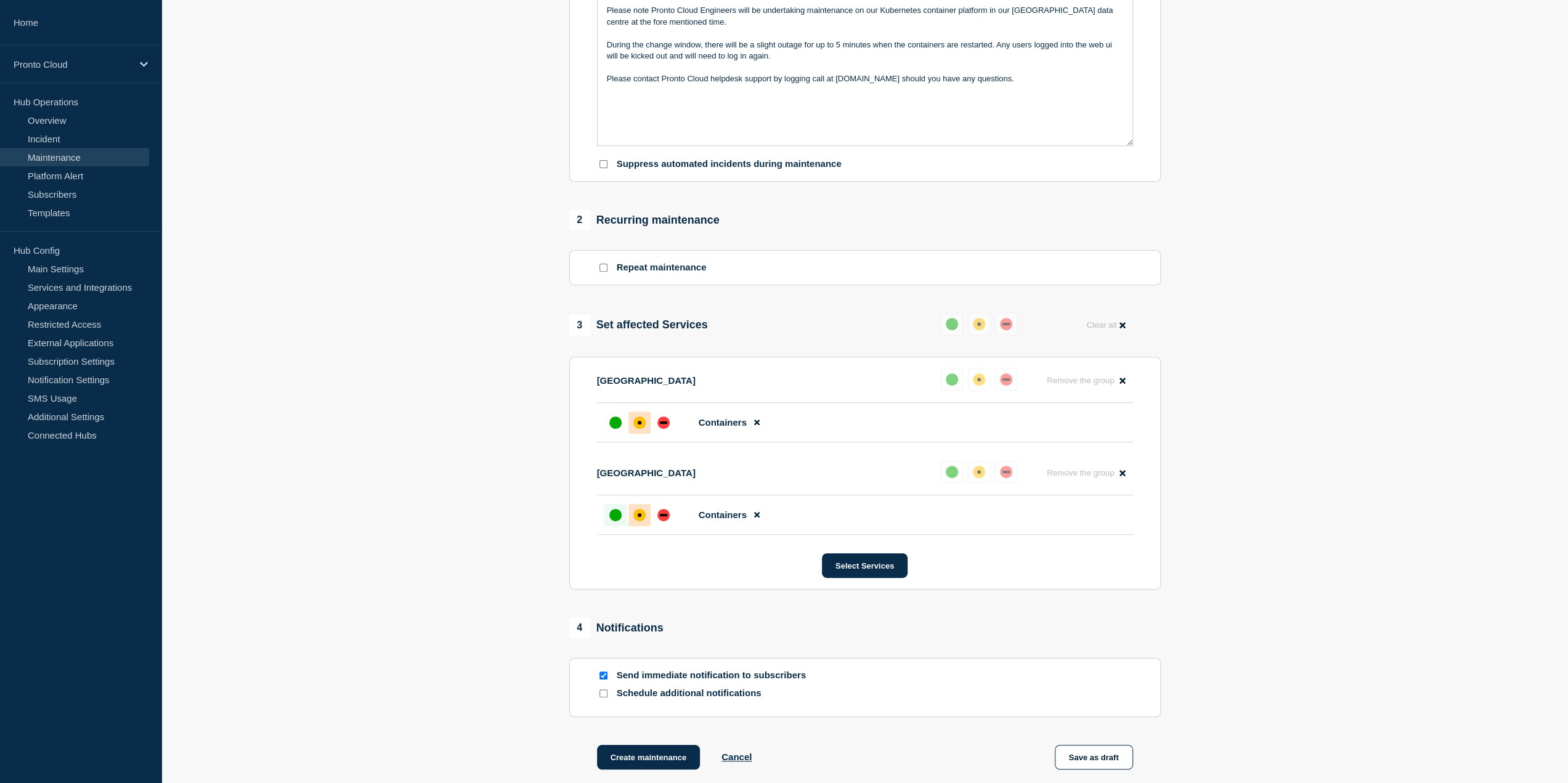
scroll to position [369, 0]
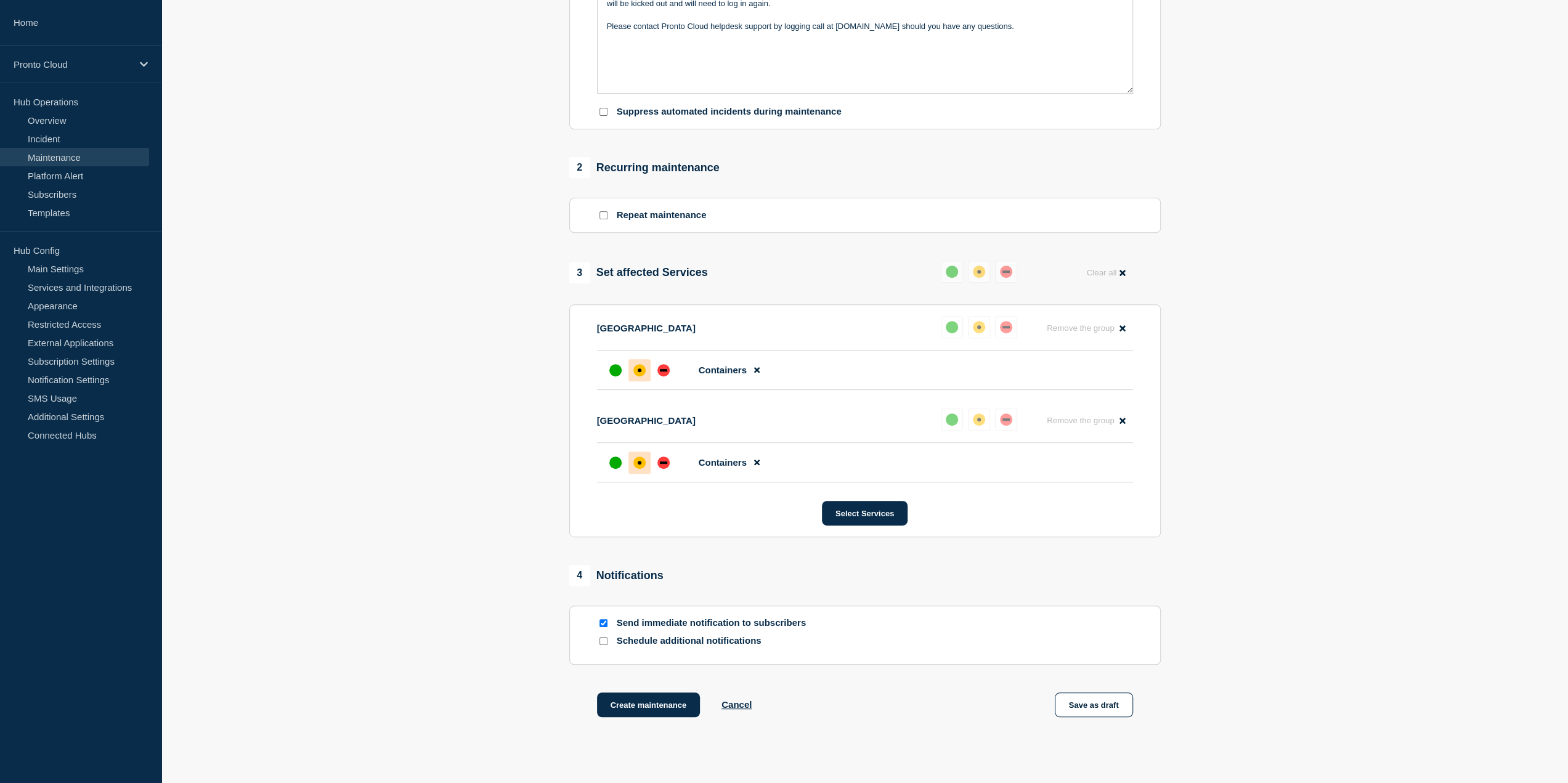
click at [600, 644] on input "Schedule additional notifications" at bounding box center [603, 641] width 8 height 8
checkbox input "true"
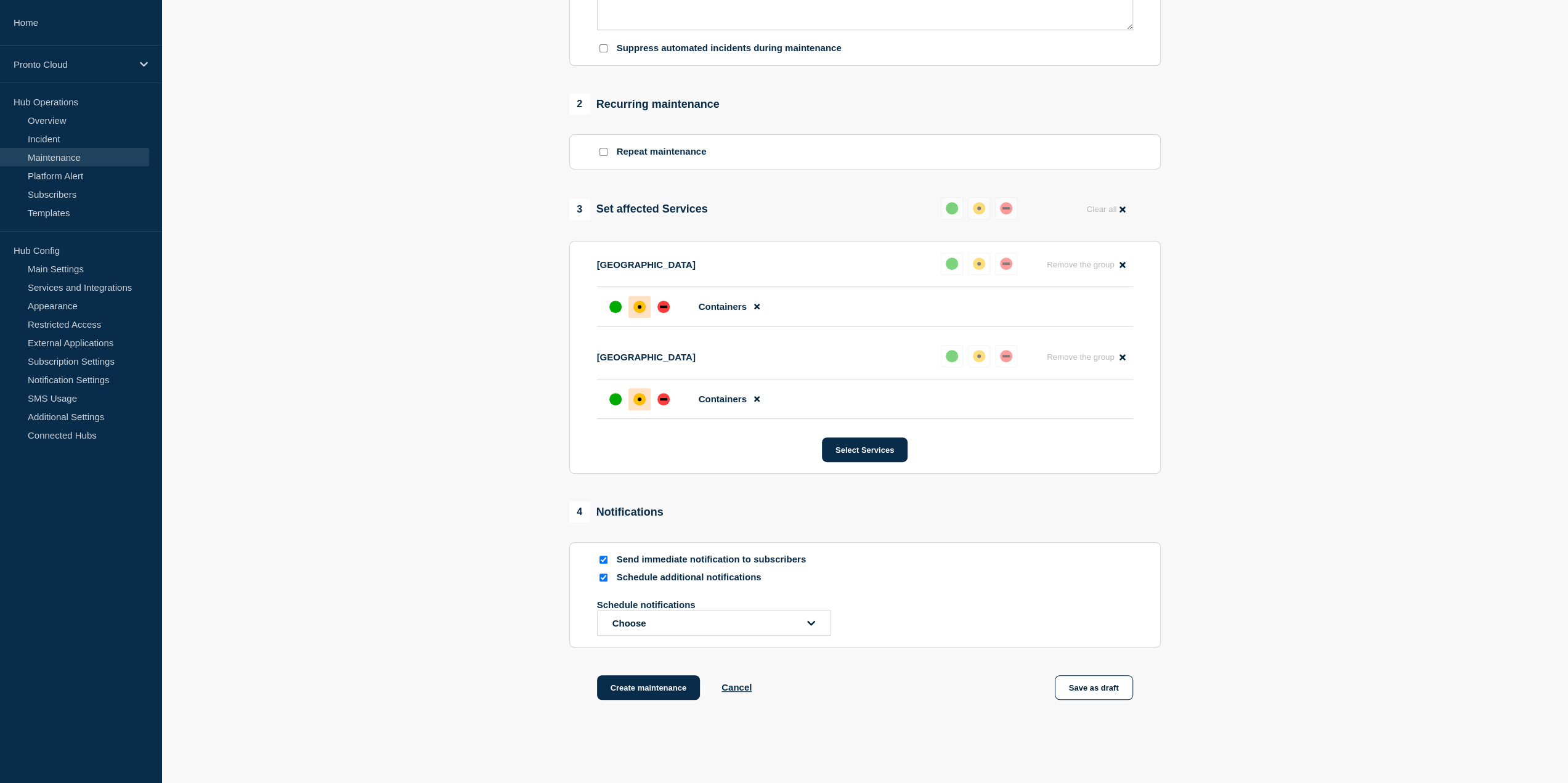
scroll to position [493, 0]
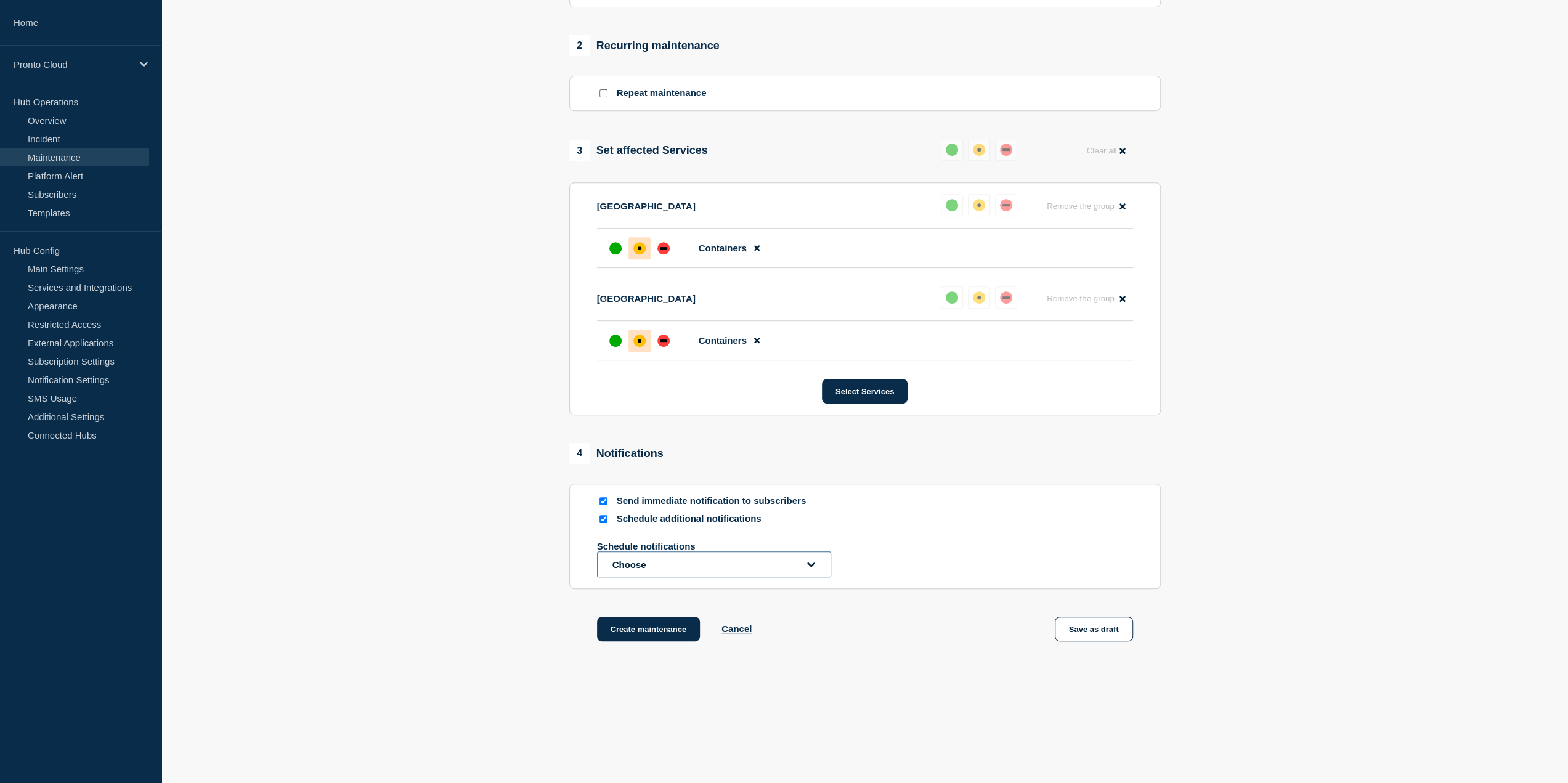
click at [651, 569] on button "Choose" at bounding box center [714, 564] width 234 height 26
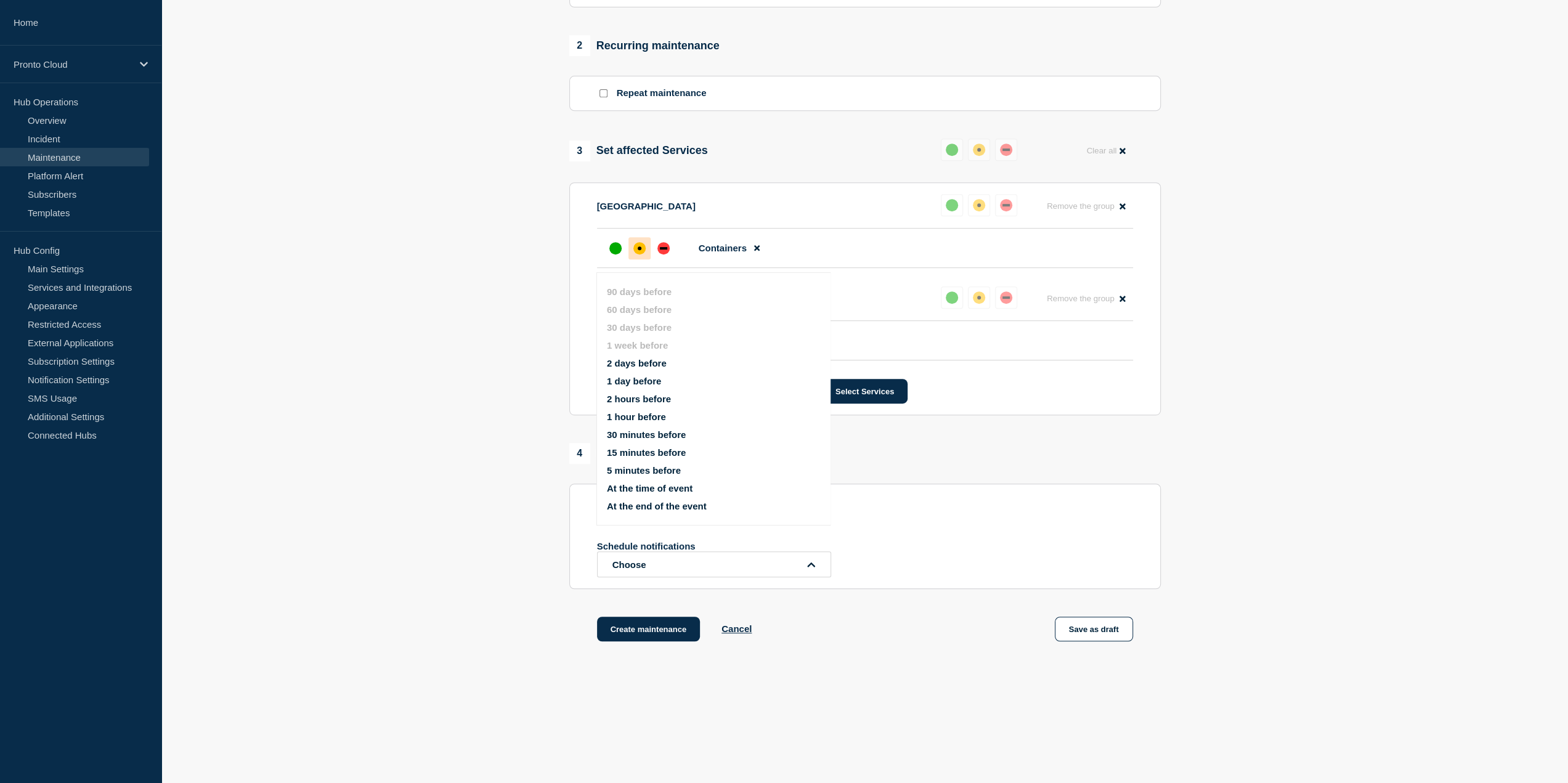
click at [649, 491] on button "At the time of event" at bounding box center [650, 488] width 86 height 11
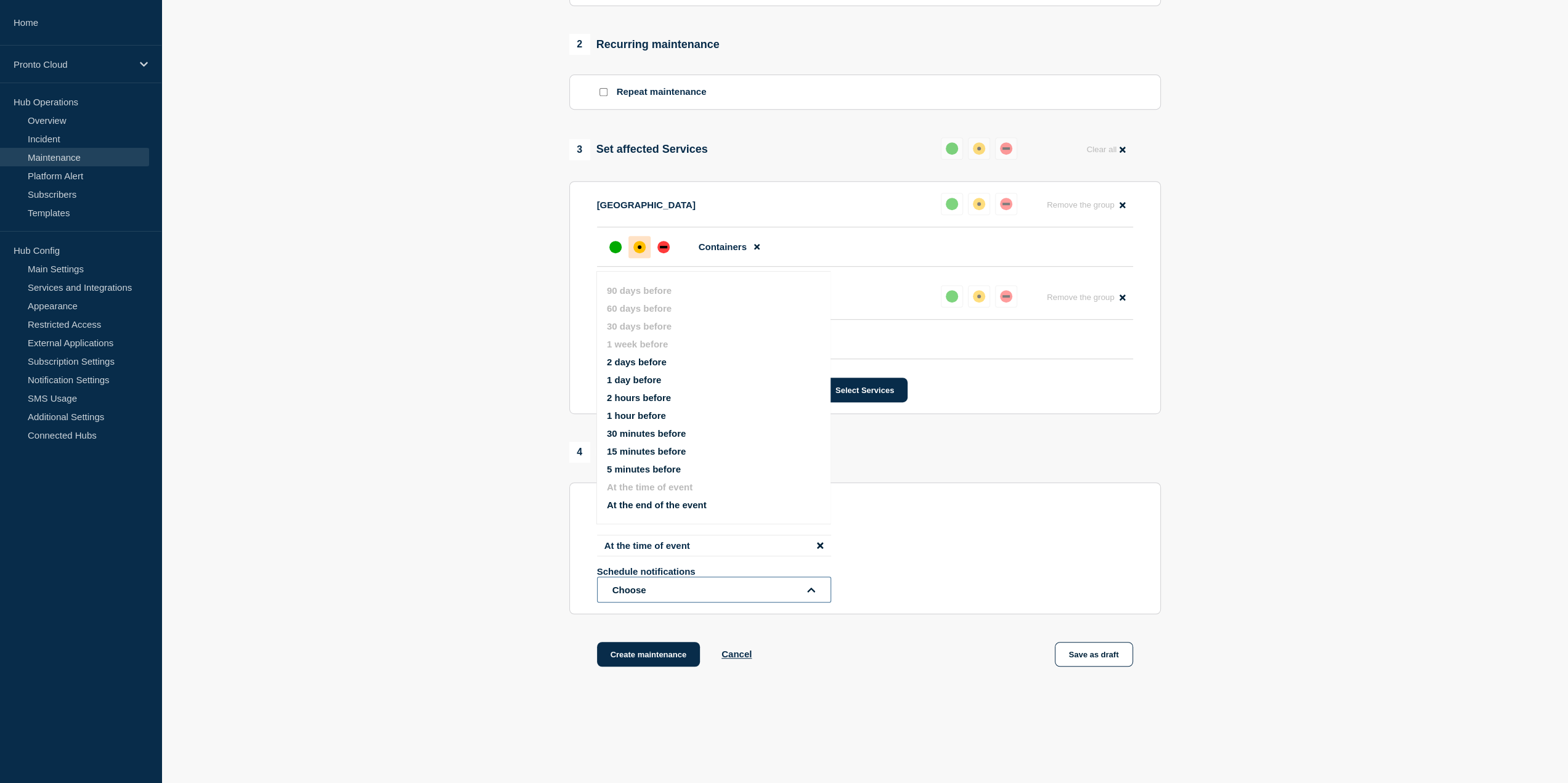
click at [665, 588] on button "Choose" at bounding box center [714, 589] width 234 height 26
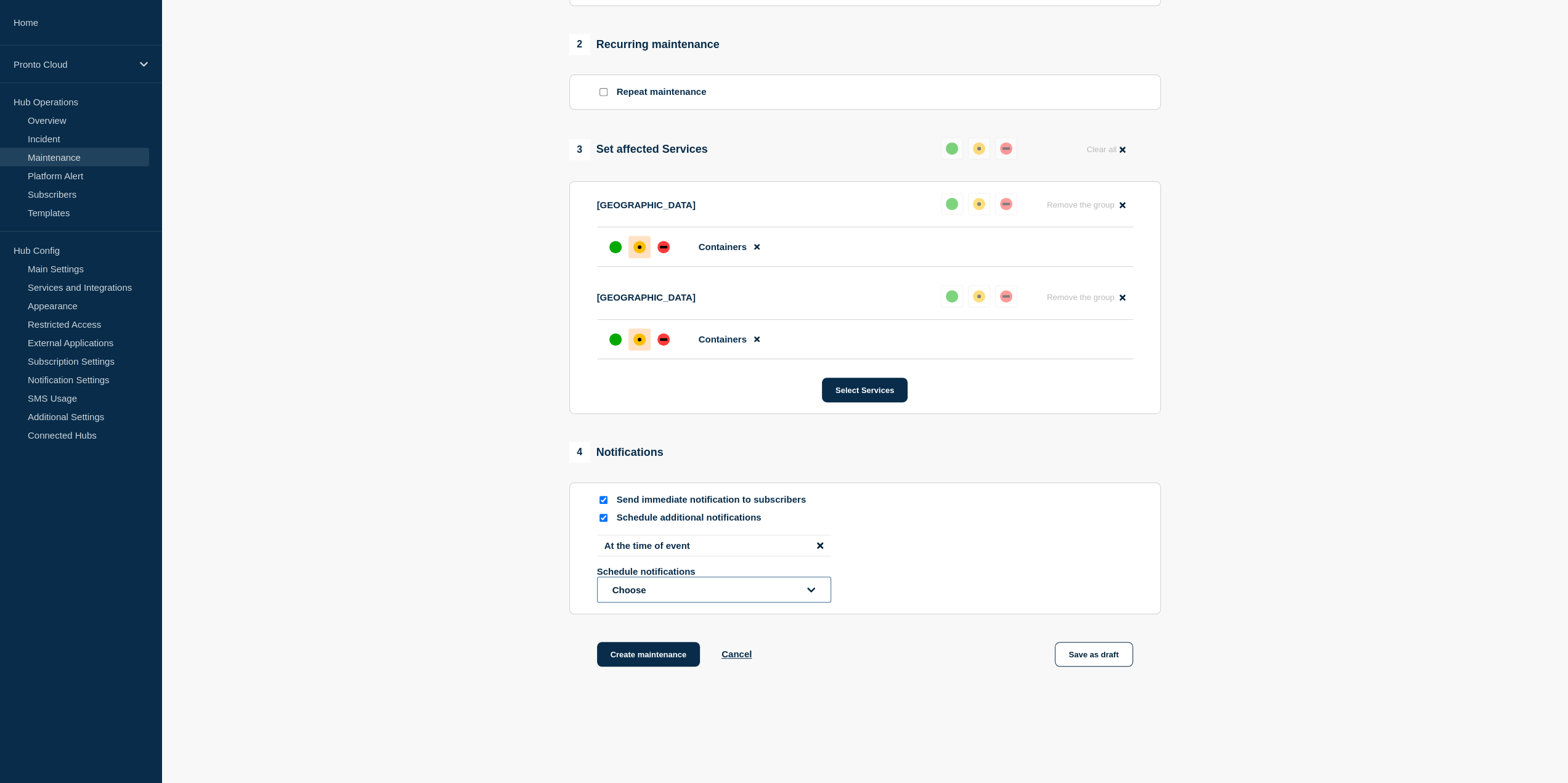
click at [670, 587] on button "Choose" at bounding box center [714, 589] width 234 height 26
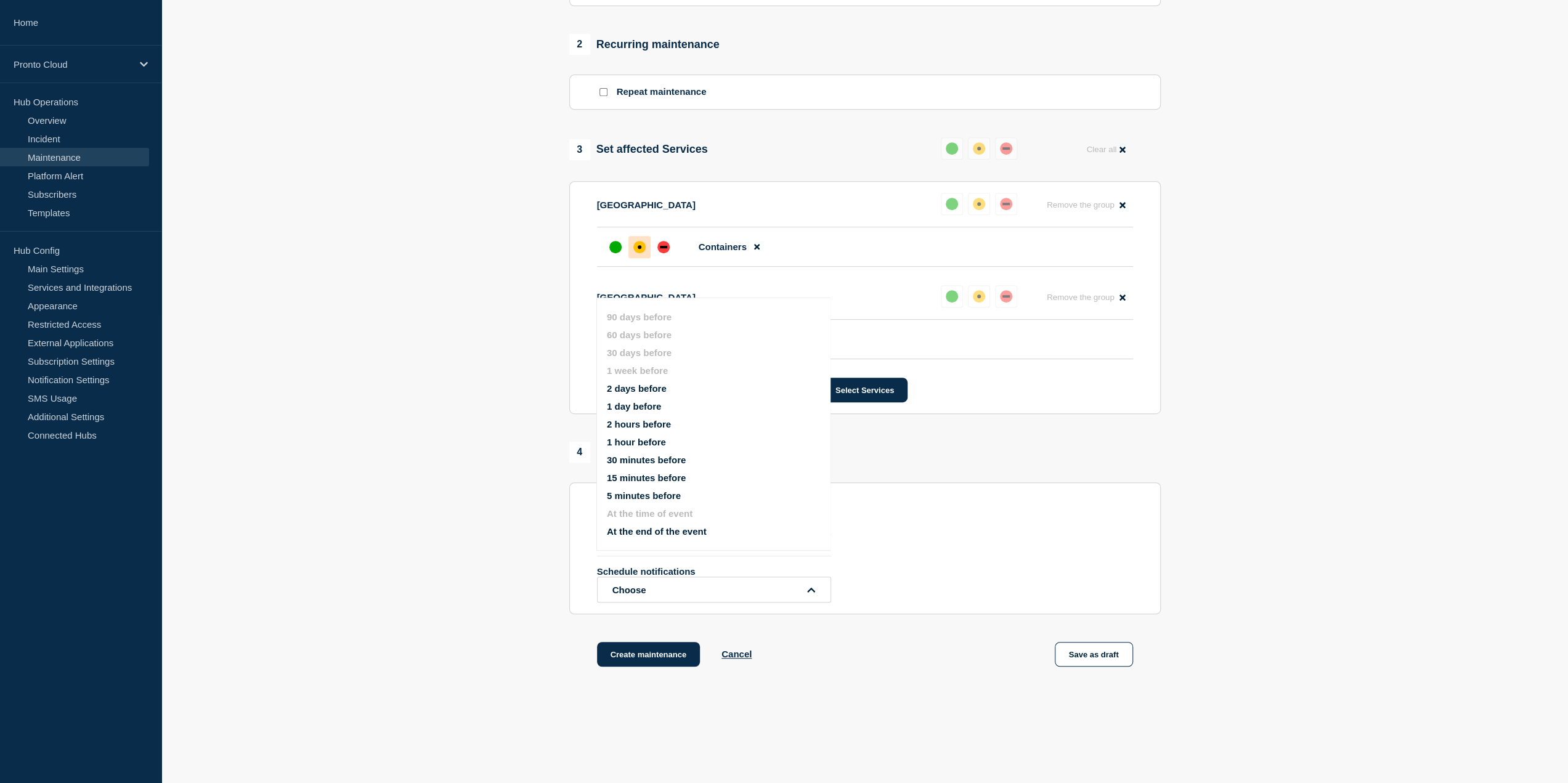
click at [680, 532] on button "At the end of the event" at bounding box center [657, 531] width 100 height 11
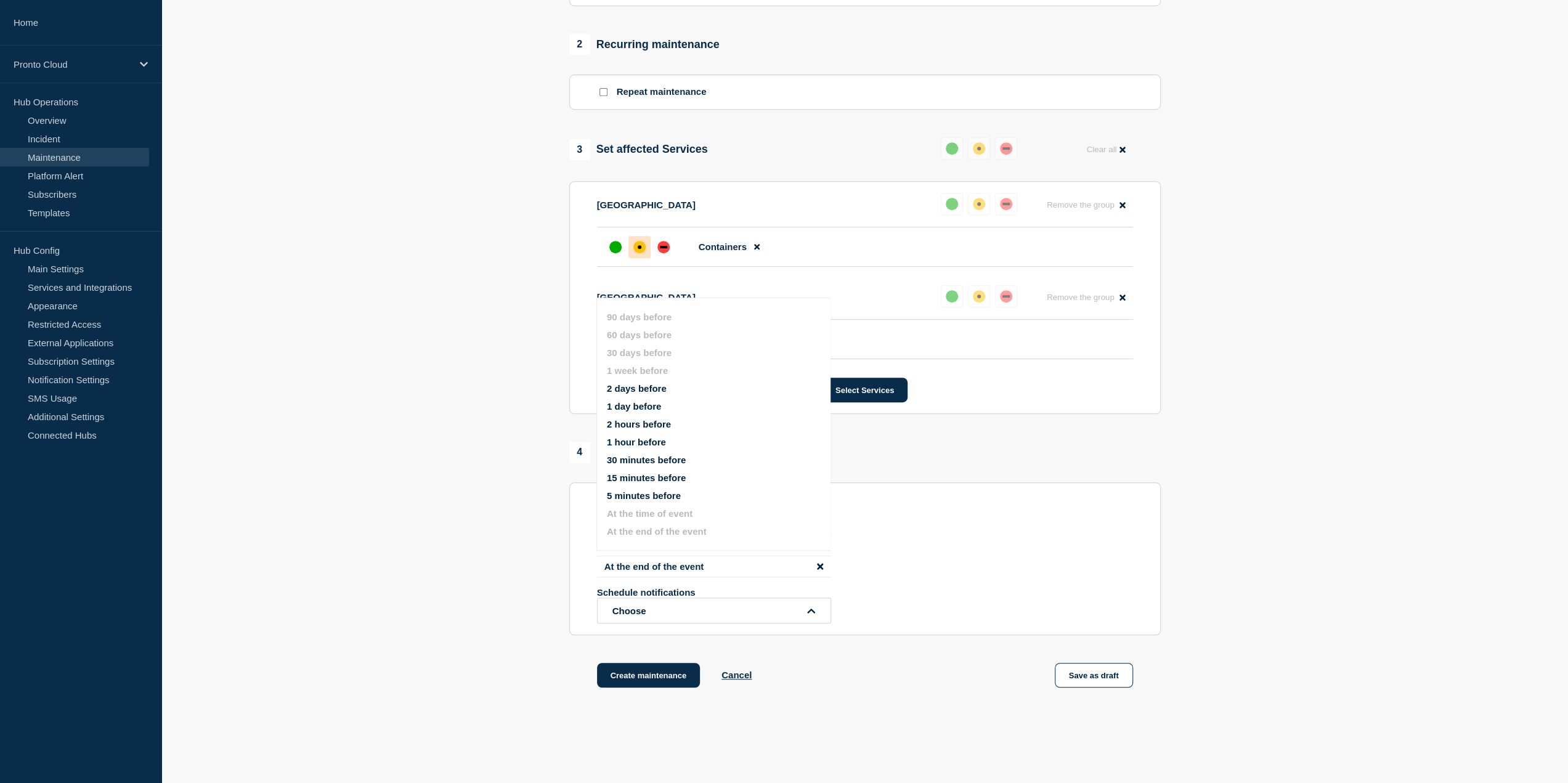
click at [471, 514] on section "1 Provide details Title (required) Pronto Cloud Scheduled Works - [DATE] Start …" at bounding box center [865, 166] width 1406 height 1106
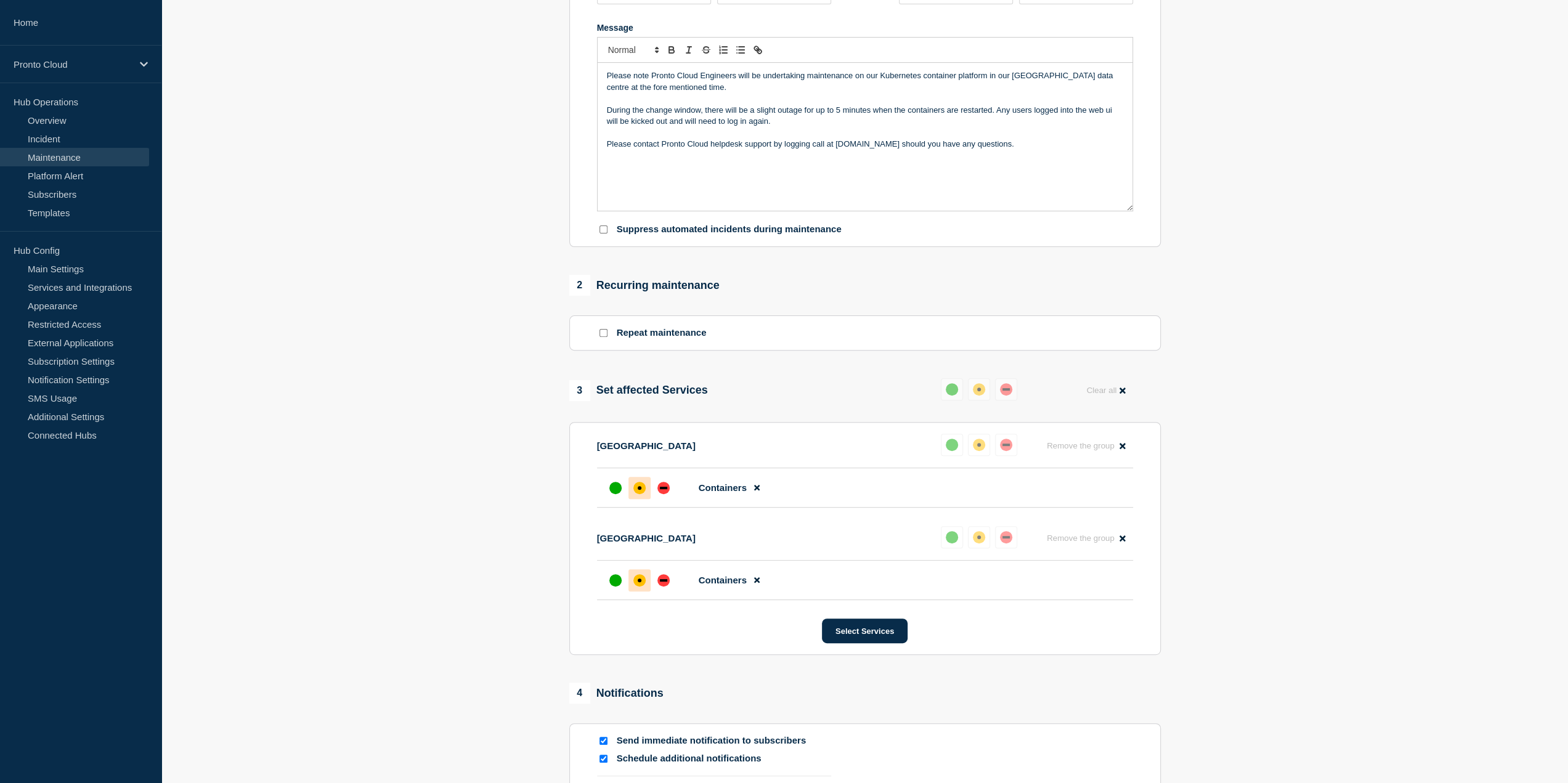
scroll to position [0, 0]
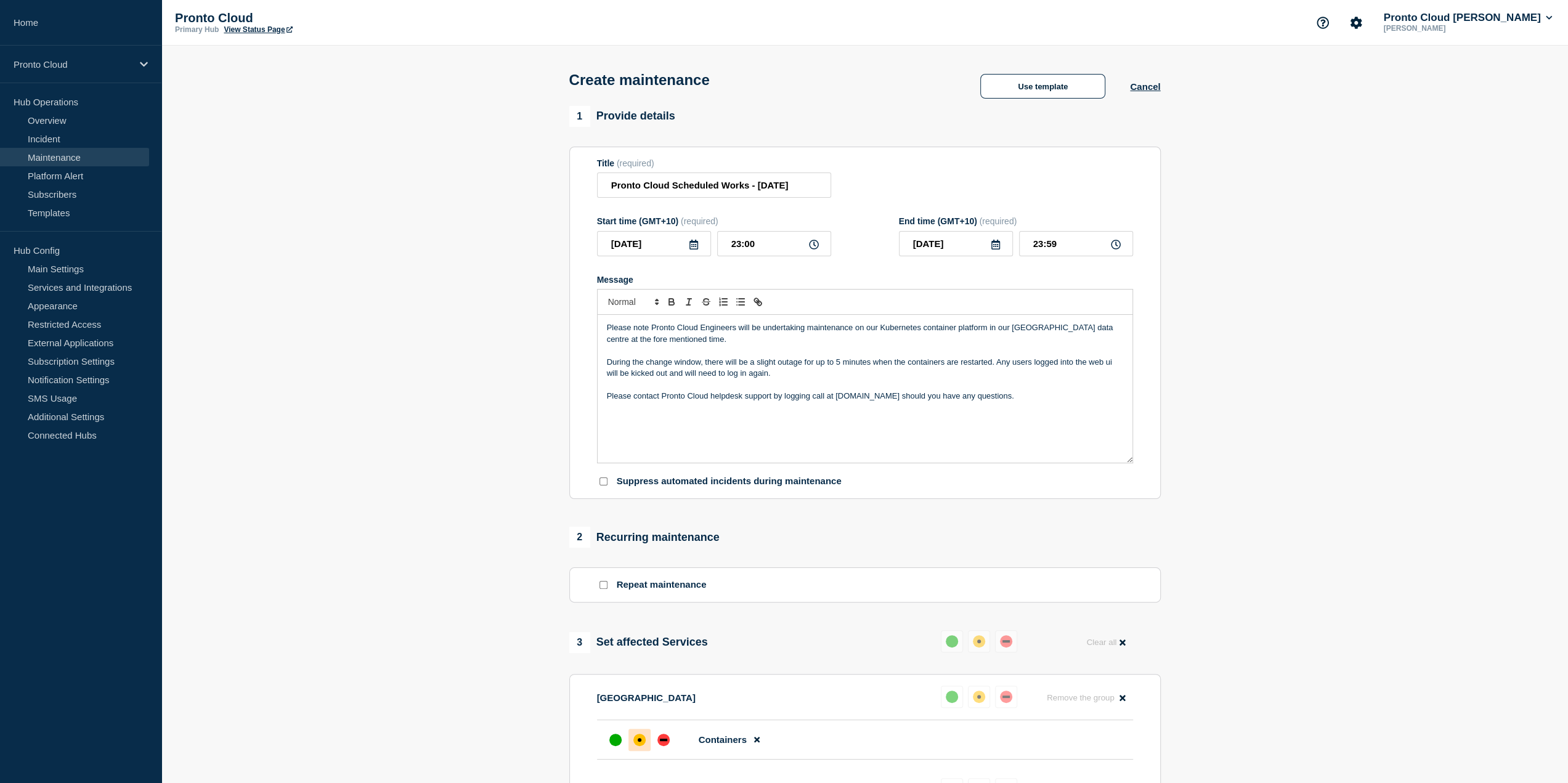
click at [1095, 329] on p "Please note Pronto Cloud Engineers will be undertaking maintenance on our Kuber…" at bounding box center [865, 333] width 516 height 23
drag, startPoint x: 1094, startPoint y: 329, endPoint x: 986, endPoint y: 332, distance: 108.0
click at [986, 332] on p "Please note Pronto Cloud Engineers will be undertaking maintenance on our Kuber…" at bounding box center [865, 333] width 516 height 23
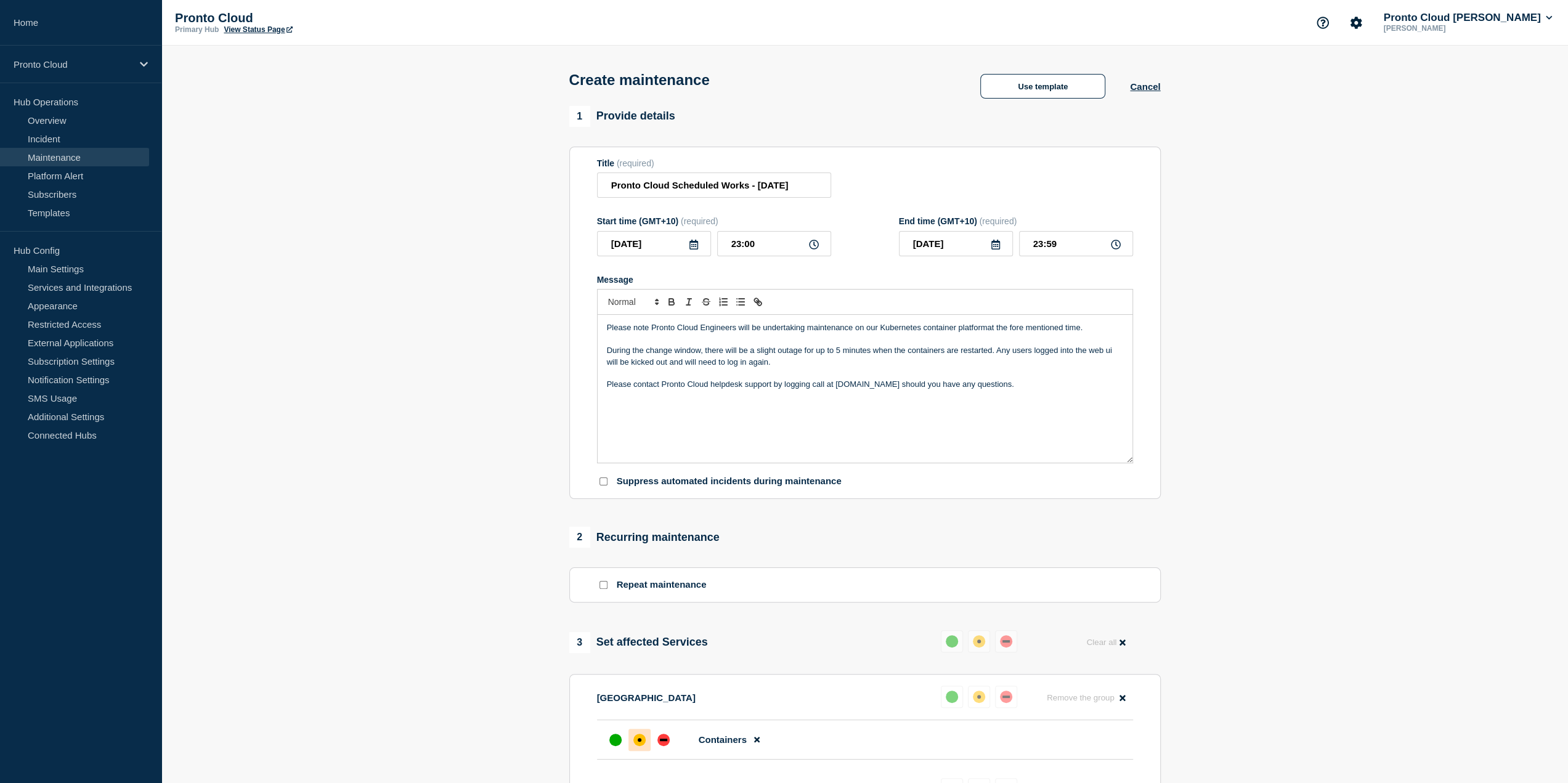
click at [987, 337] on p "Message" at bounding box center [865, 339] width 516 height 11
click at [986, 332] on p "Please note Pronto Cloud Engineers will be undertaking maintenance on our Kuber…" at bounding box center [865, 327] width 516 height 11
click at [924, 354] on p "During the change window, there will be a slight outage for up to 5 minutes whe…" at bounding box center [865, 356] width 516 height 23
drag, startPoint x: 868, startPoint y: 351, endPoint x: 816, endPoint y: 350, distance: 52.0
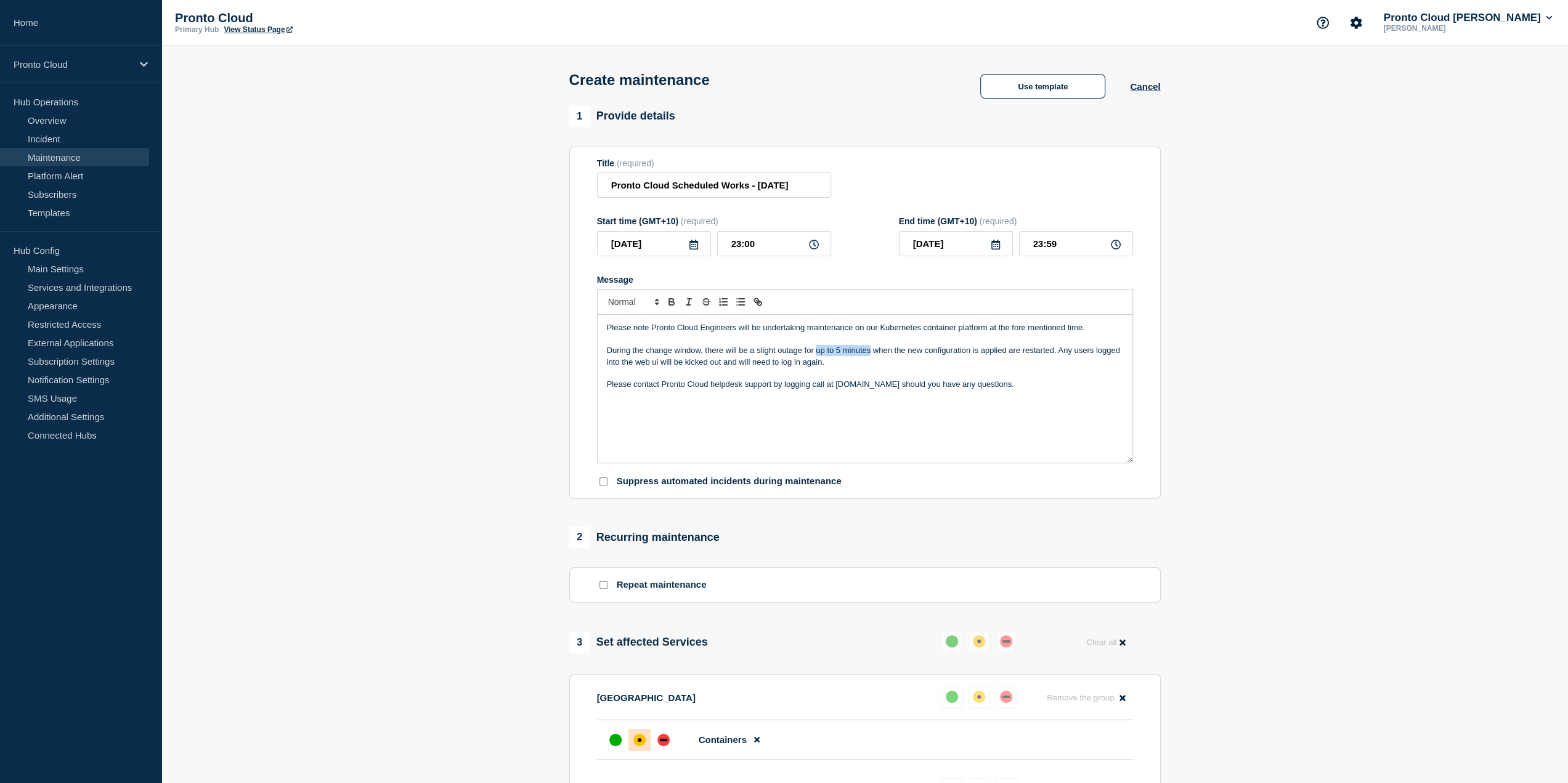
click at [816, 350] on p "During the change window, there will be a slight outage for up to 5 minutes whe…" at bounding box center [865, 356] width 516 height 23
click at [663, 364] on p "During the change window, there will be a slight outage for a couple of minutes…" at bounding box center [865, 356] width 516 height 23
click at [717, 363] on p "During the change window, there will be a slight outage for a couple of minutes…" at bounding box center [865, 356] width 516 height 23
click at [844, 408] on div "Please note Pronto Cloud Engineers will be undertaking maintenance on our Kuber…" at bounding box center [865, 389] width 535 height 148
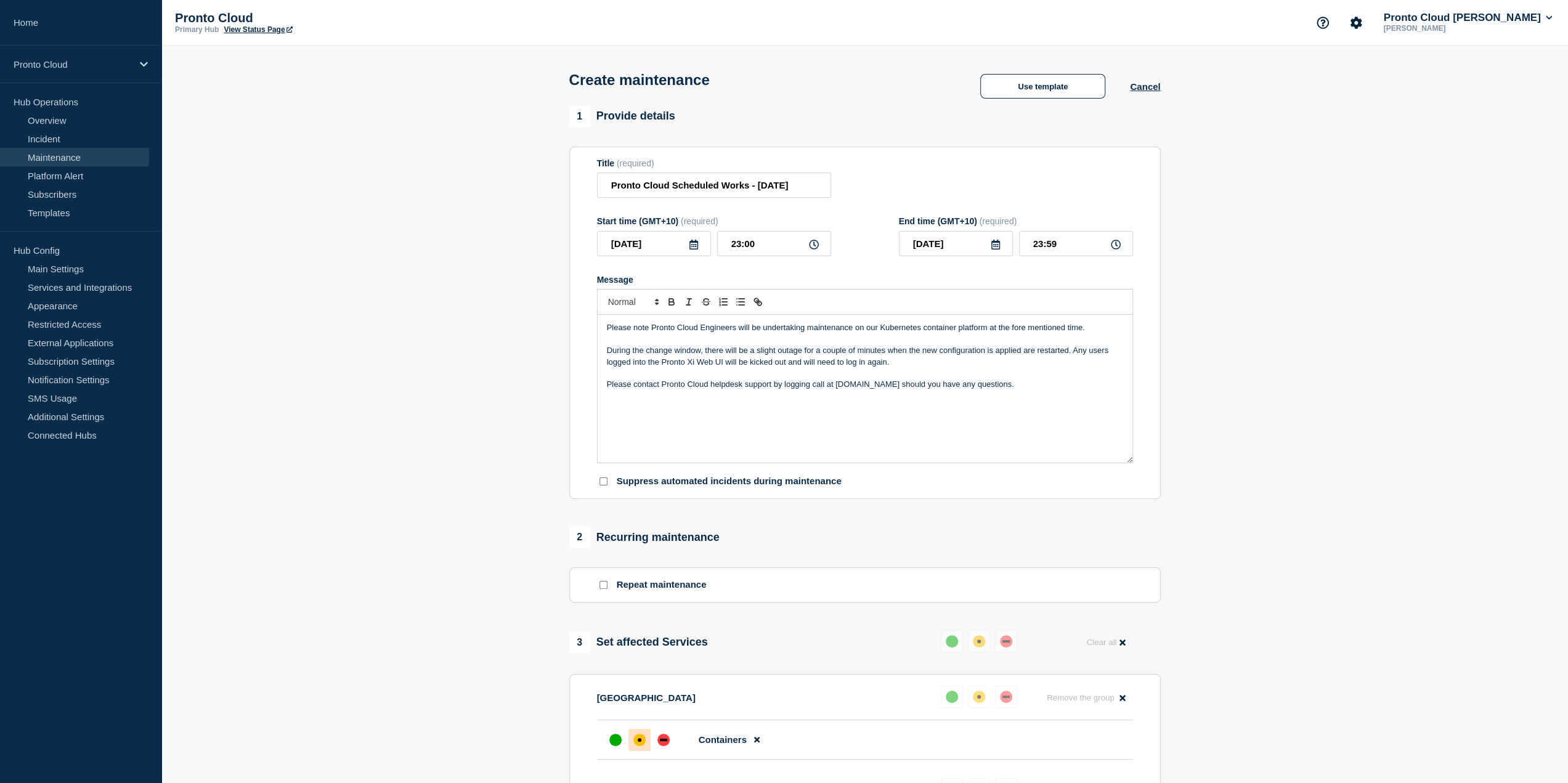
click at [1023, 380] on div "Please note Pronto Cloud Engineers will be undertaking maintenance on our Kuber…" at bounding box center [865, 389] width 535 height 148
drag, startPoint x: 795, startPoint y: 188, endPoint x: 988, endPoint y: 190, distance: 193.0
click at [988, 190] on div "Title (required) Pronto Cloud Scheduled Works - [DATE]" at bounding box center [865, 178] width 536 height 40
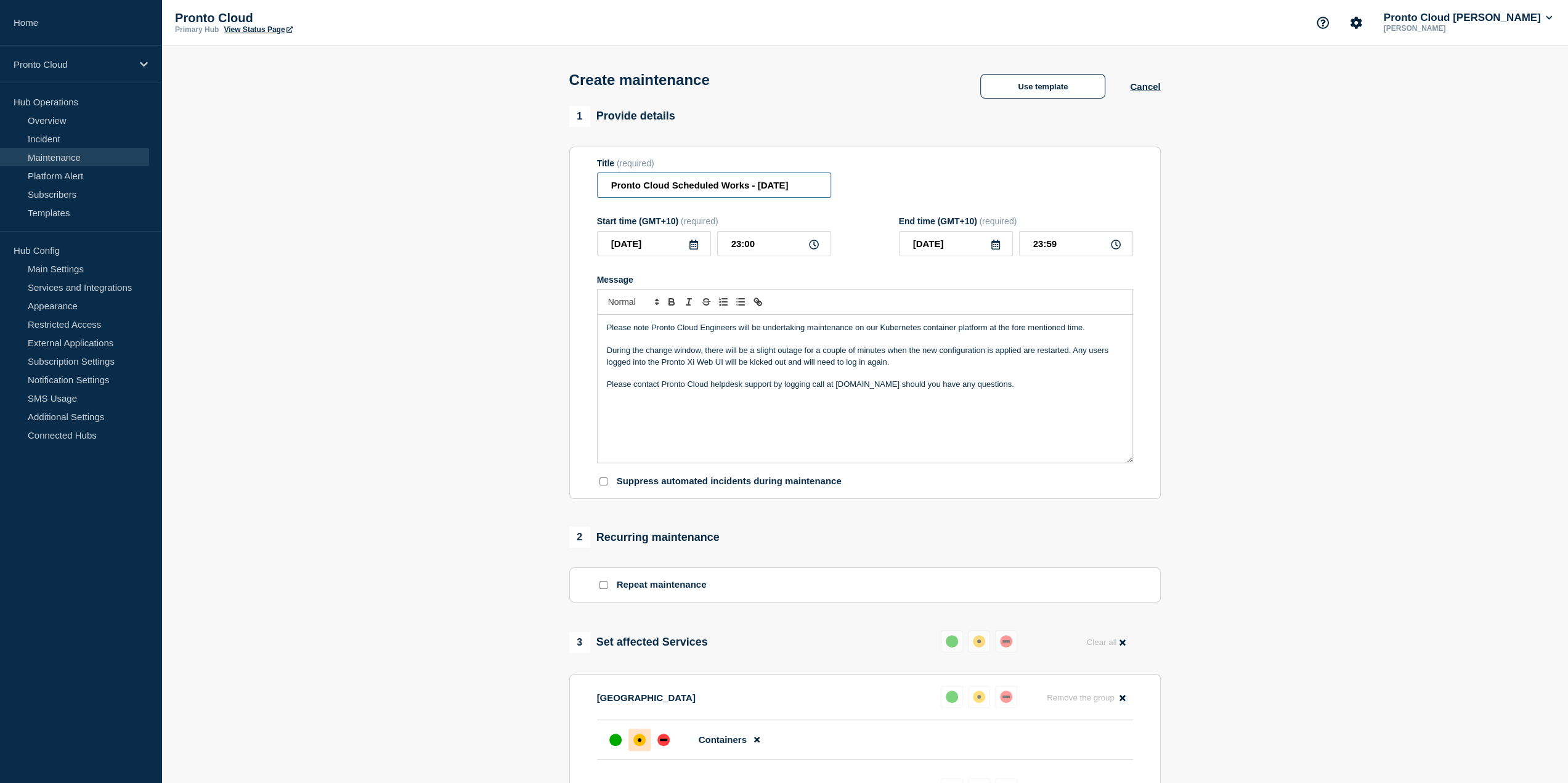
drag, startPoint x: 434, startPoint y: 179, endPoint x: 199, endPoint y: 196, distance: 235.6
click at [199, 196] on section "1 Provide details Title (required) Pronto Cloud Scheduled Works - [DATE] Start …" at bounding box center [865, 659] width 1406 height 1106
click at [1419, 447] on section "1 Provide details Title (required) Pronto Cloud Scheduled Works - [DATE] Start …" at bounding box center [865, 659] width 1406 height 1106
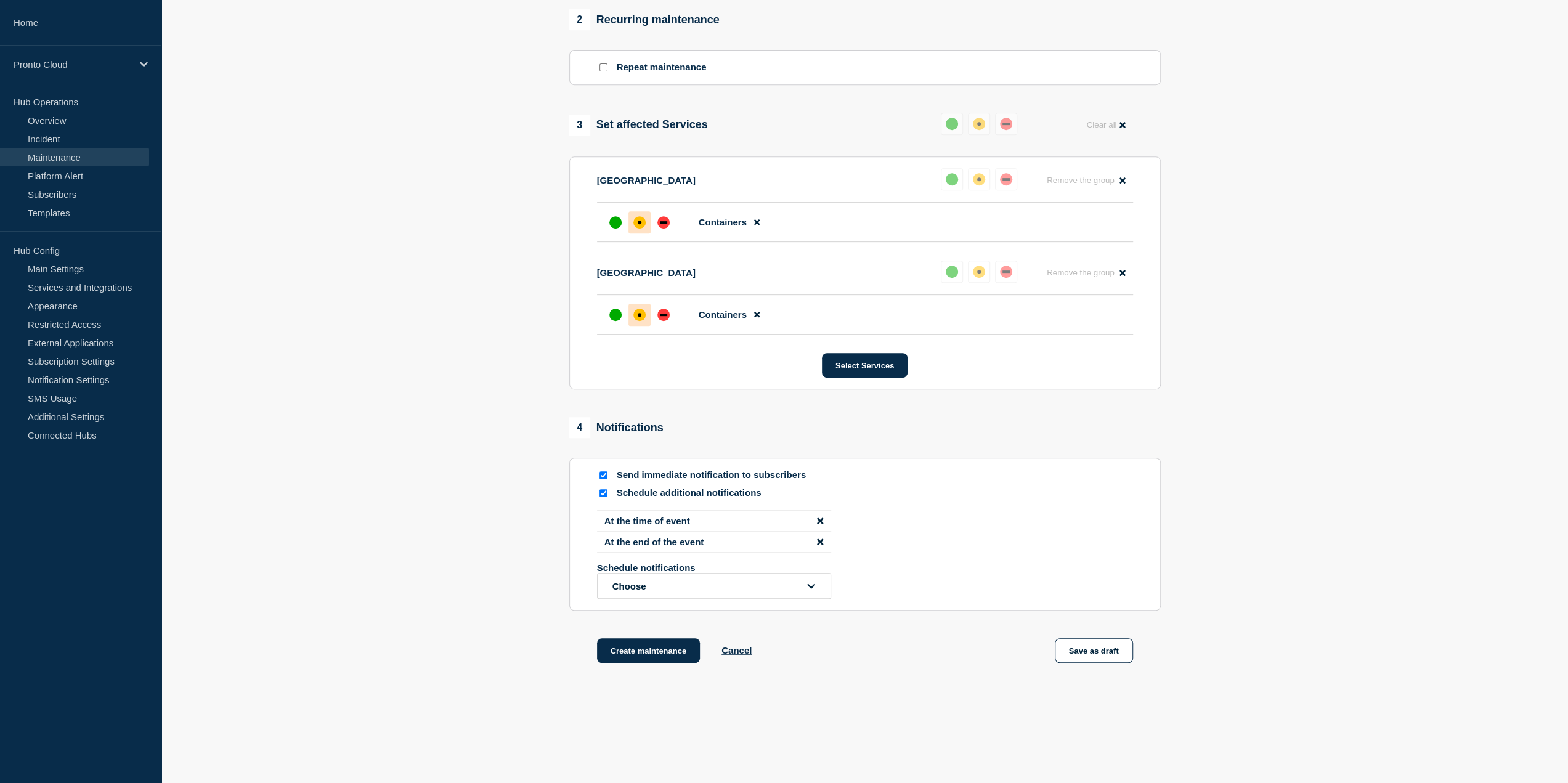
scroll to position [541, 0]
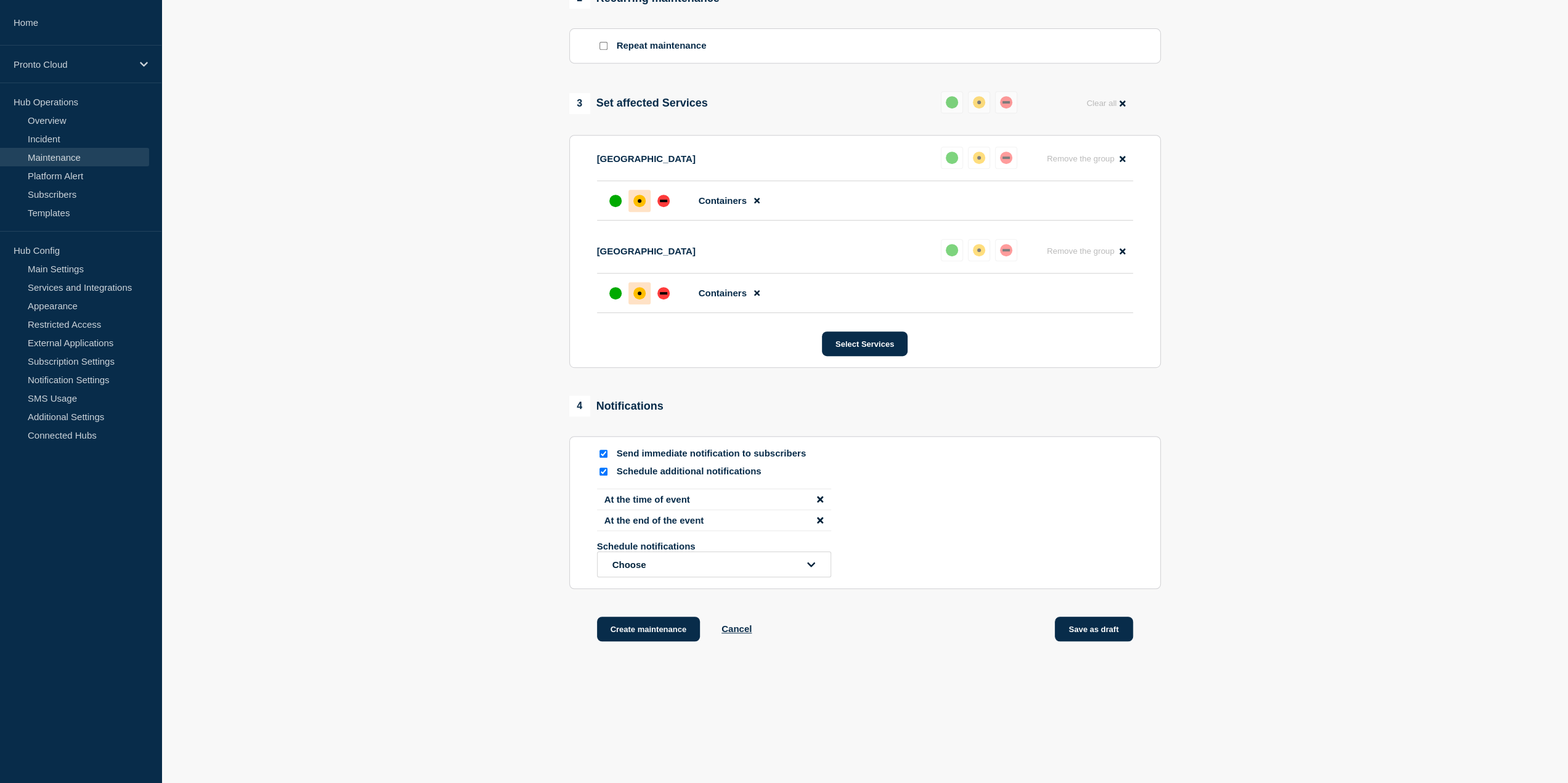
click at [1105, 631] on button "Save as draft" at bounding box center [1094, 628] width 79 height 24
